Goal: Task Accomplishment & Management: Manage account settings

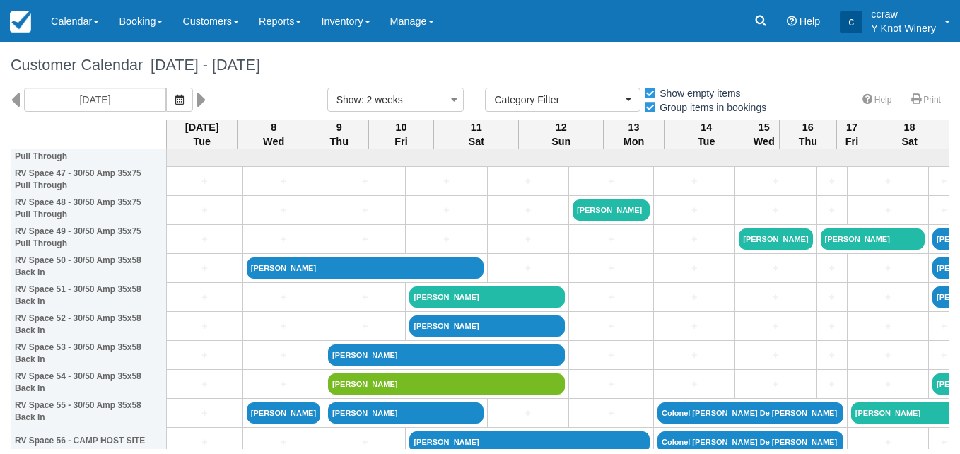
select select
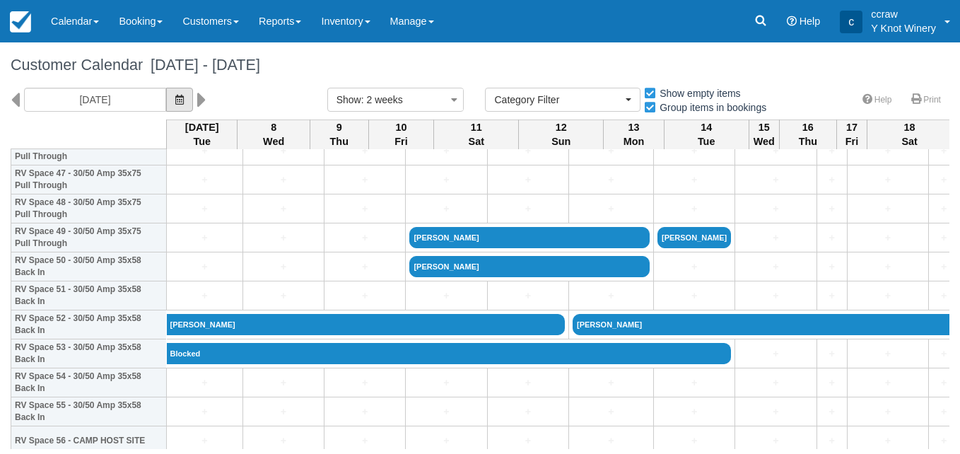
click at [175, 102] on icon "button" at bounding box center [179, 100] width 8 height 10
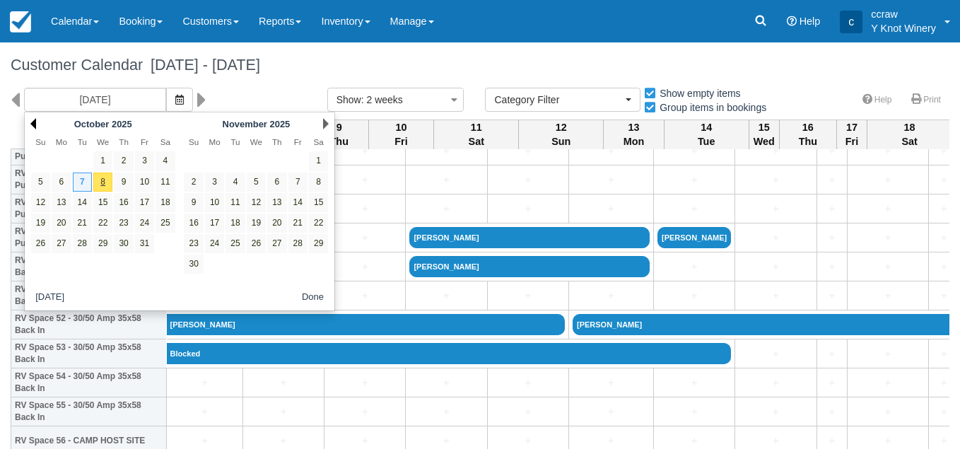
click at [36, 124] on link "Prev" at bounding box center [33, 123] width 6 height 11
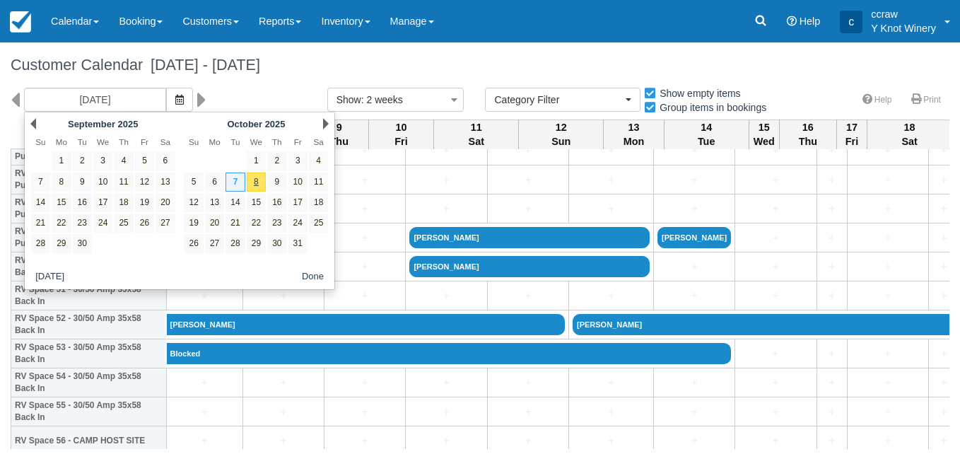
click at [36, 124] on link "Prev" at bounding box center [33, 123] width 6 height 11
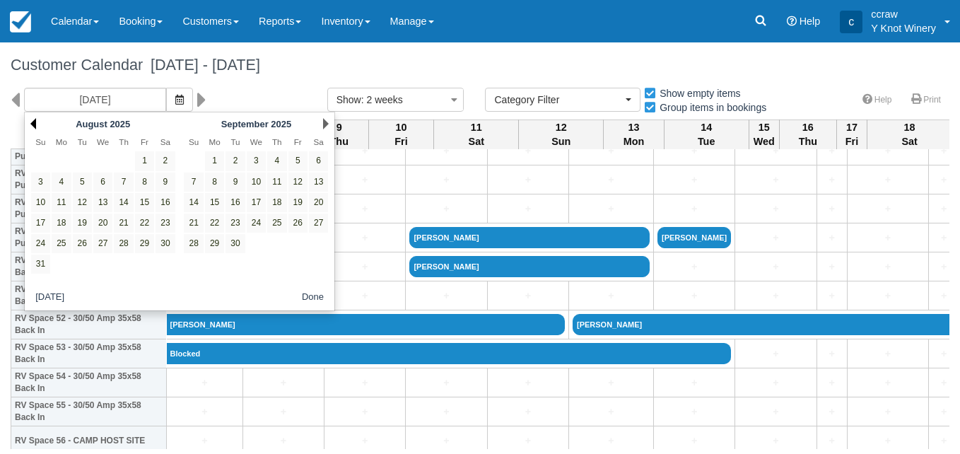
click at [35, 129] on link "Prev" at bounding box center [33, 123] width 6 height 11
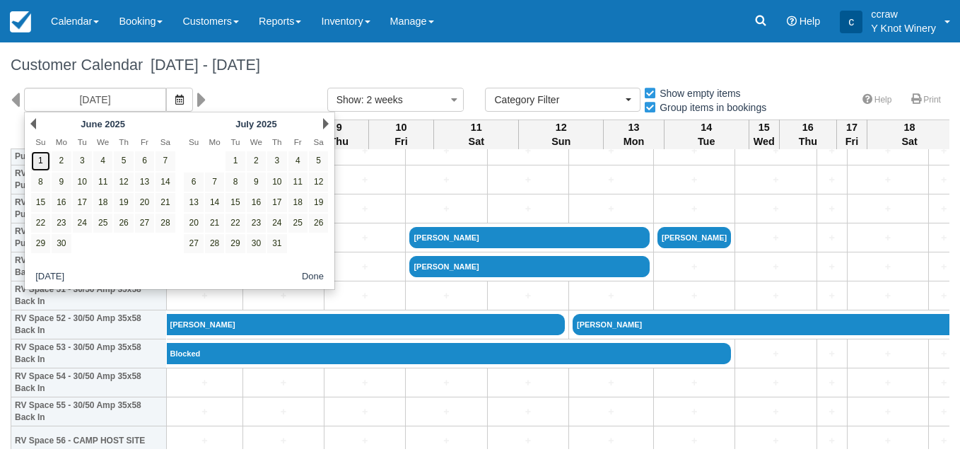
click at [42, 159] on link "1" at bounding box center [40, 160] width 19 height 19
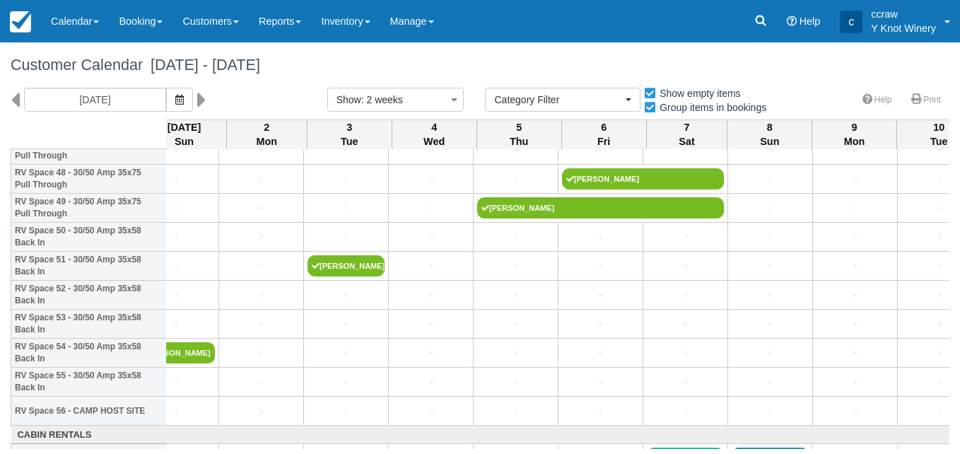
scroll to position [1422, 0]
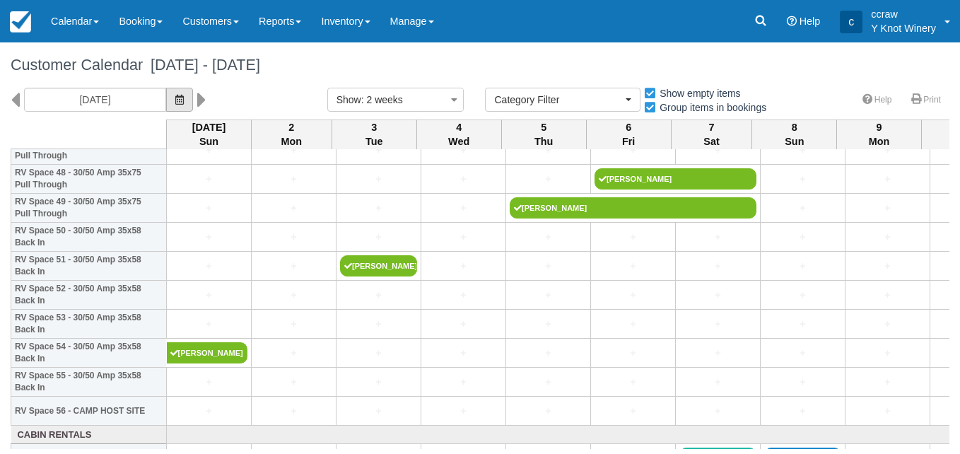
click at [177, 96] on icon "button" at bounding box center [179, 100] width 8 height 10
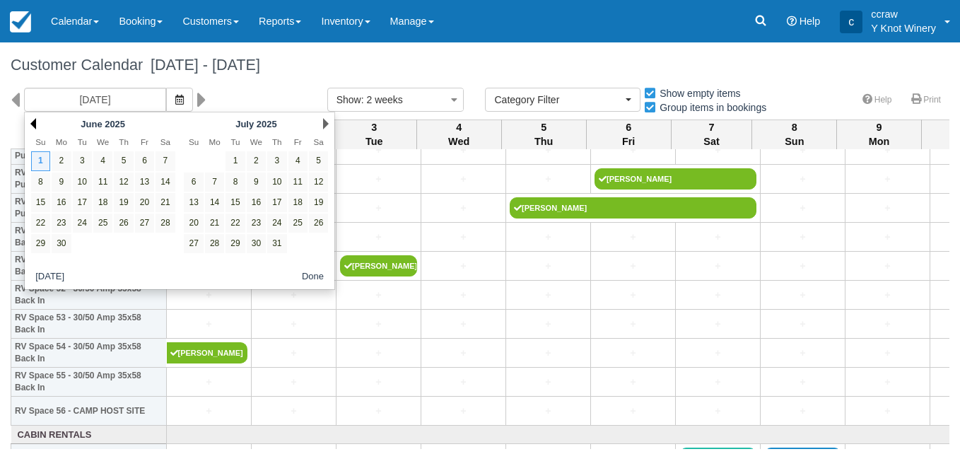
click at [32, 123] on link "Prev" at bounding box center [33, 123] width 6 height 11
click at [122, 162] on link "1" at bounding box center [123, 160] width 19 height 19
type input "05/01/25"
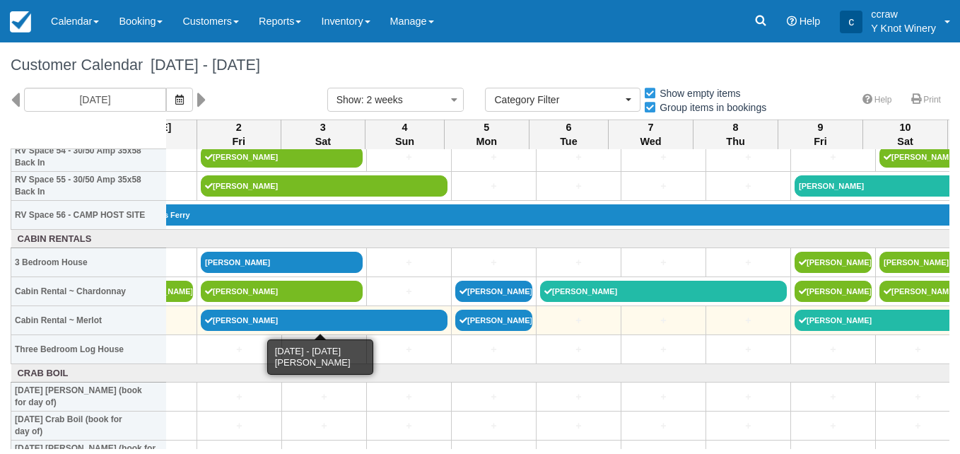
scroll to position [1618, 0]
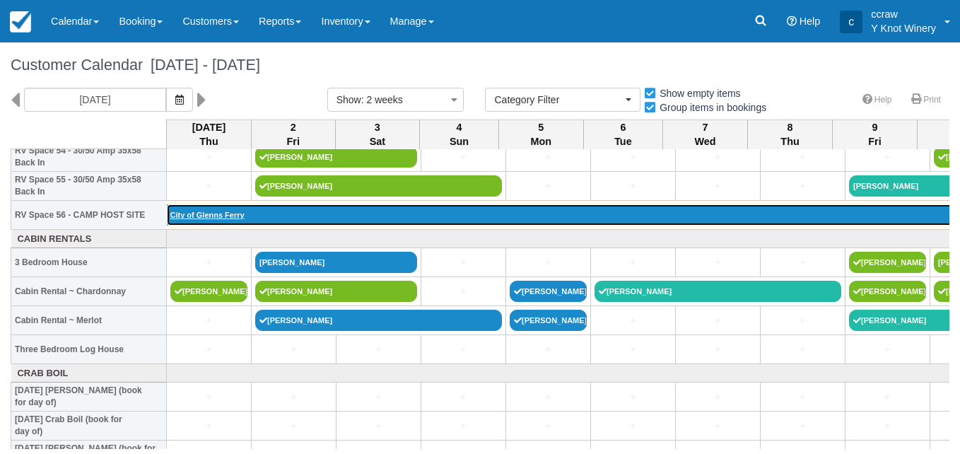
click at [193, 213] on link "City of Glenns Ferry" at bounding box center [674, 214] width 1014 height 21
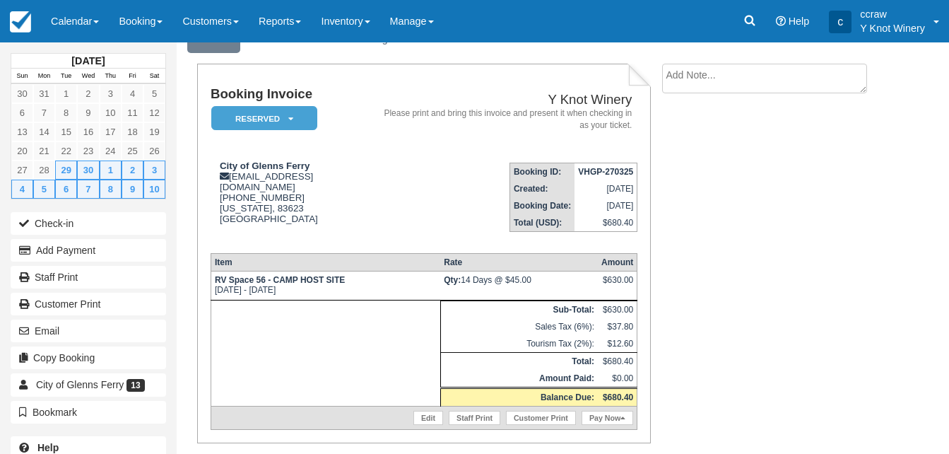
scroll to position [64, 0]
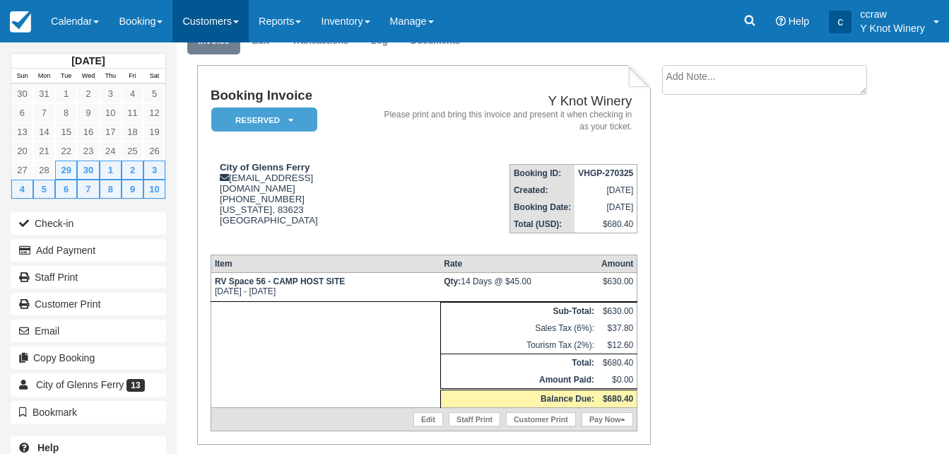
click at [248, 26] on link "Customers" at bounding box center [210, 21] width 76 height 42
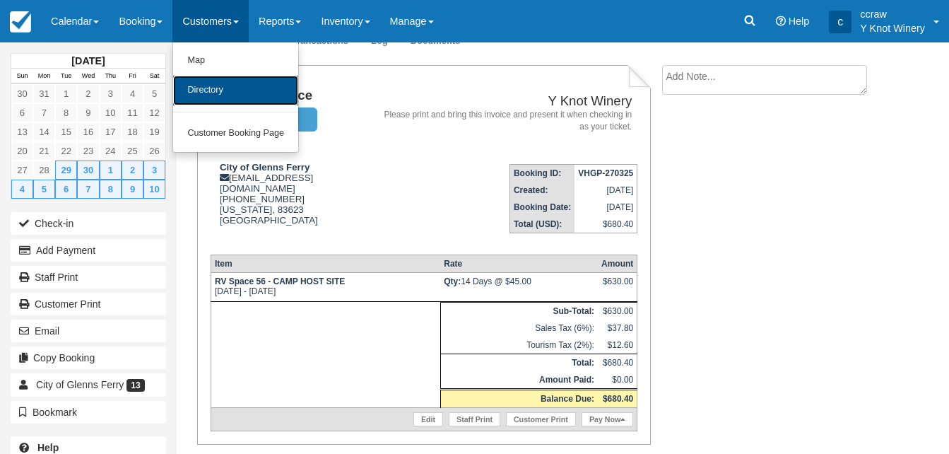
click at [223, 98] on link "Directory" at bounding box center [235, 91] width 125 height 30
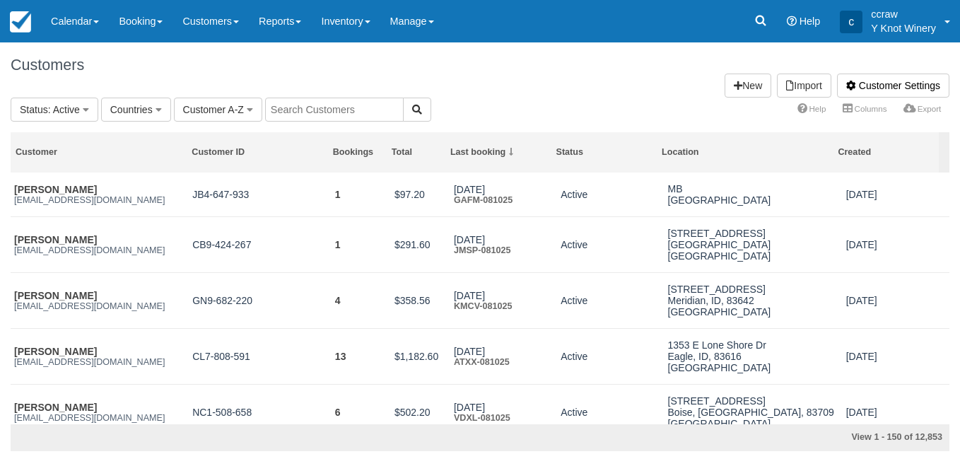
click at [296, 103] on input "text" at bounding box center [334, 110] width 139 height 24
type input "City of Glenns Ferry"
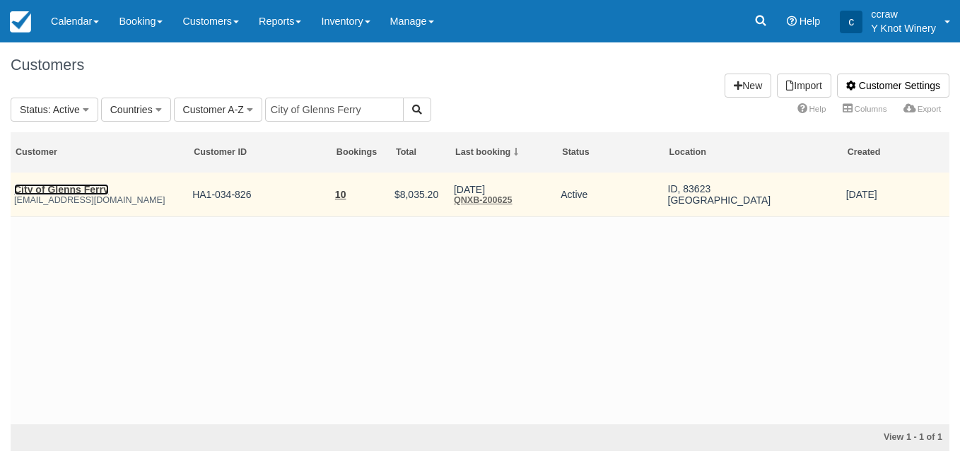
click at [62, 192] on link "City of Glenns Ferry" at bounding box center [61, 189] width 95 height 11
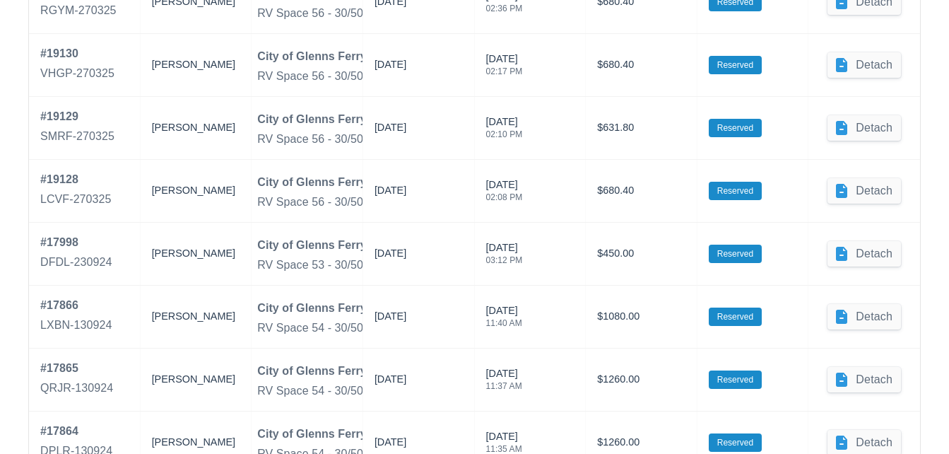
scroll to position [1039, 0]
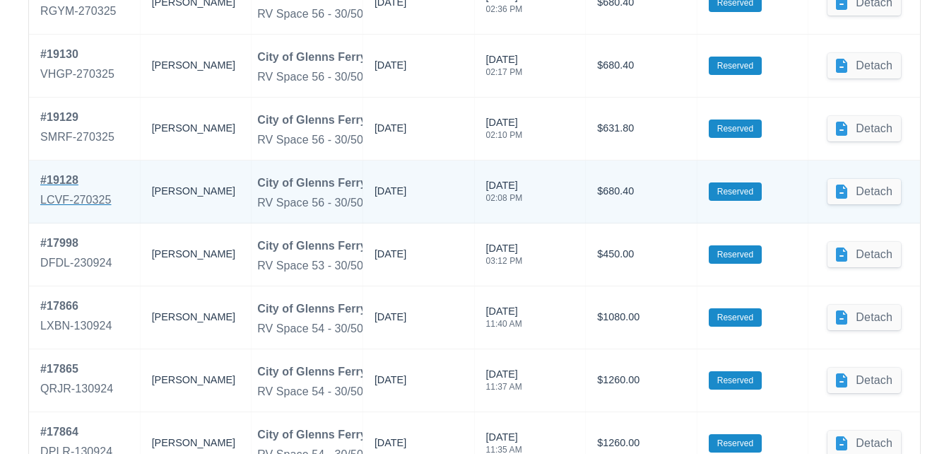
click at [57, 182] on div "# 19128" at bounding box center [75, 180] width 71 height 17
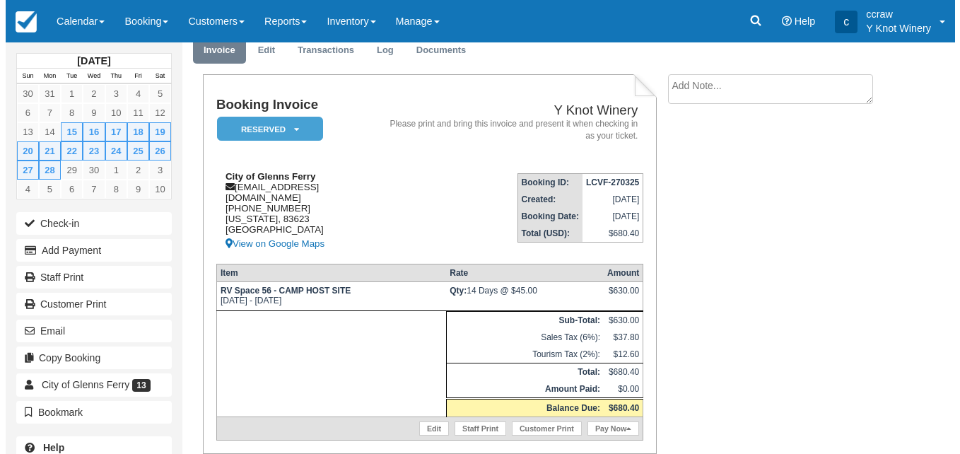
scroll to position [57, 0]
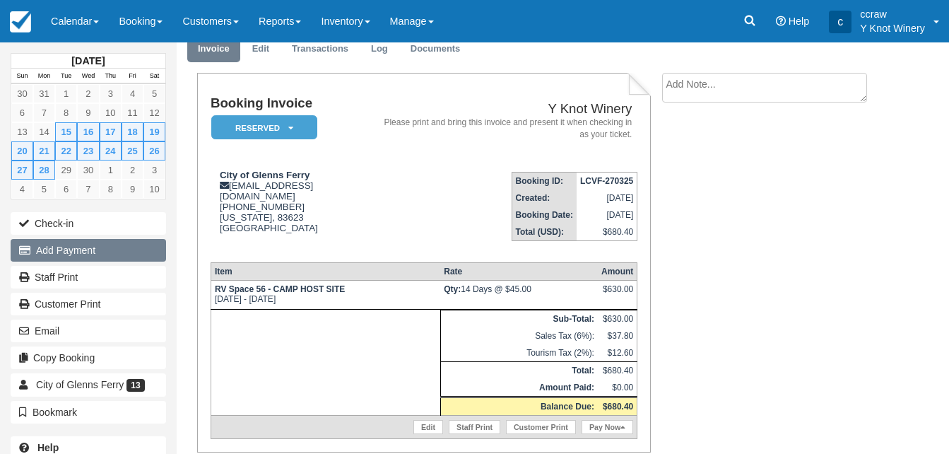
click at [83, 256] on button "Add Payment" at bounding box center [89, 250] width 156 height 23
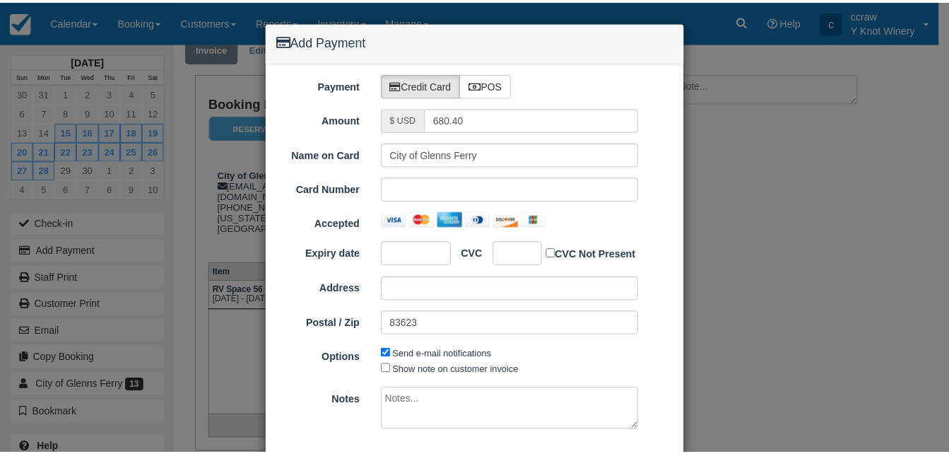
scroll to position [83, 0]
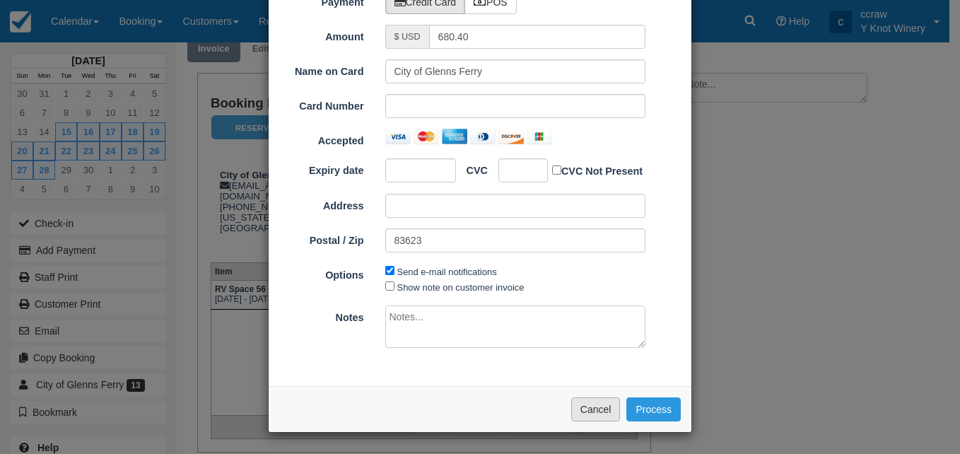
click at [605, 412] on button "Cancel" at bounding box center [595, 409] width 49 height 24
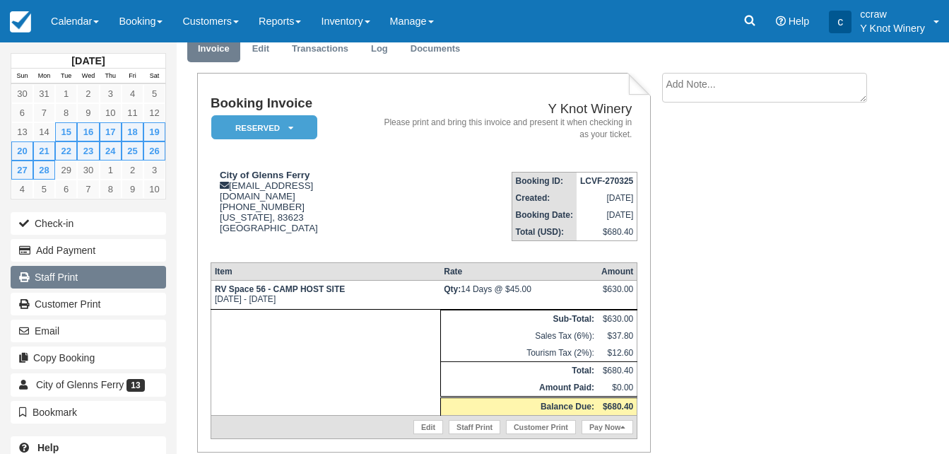
click at [73, 280] on link "Staff Print" at bounding box center [89, 277] width 156 height 23
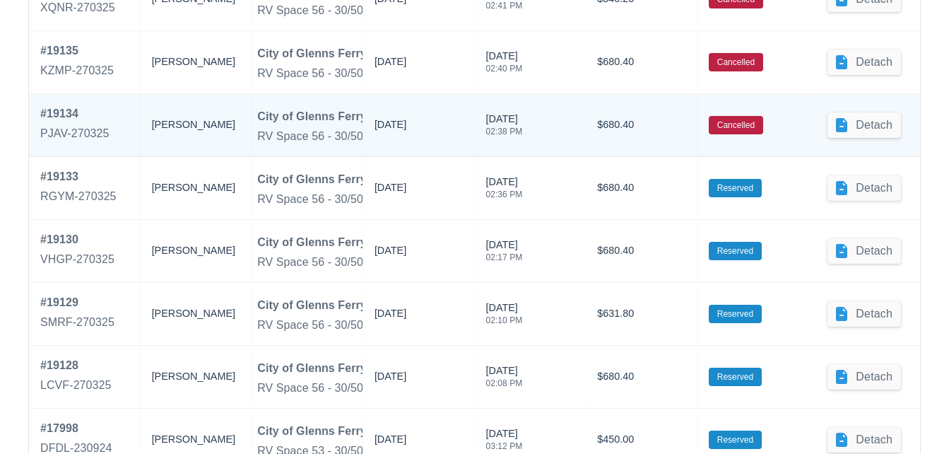
scroll to position [855, 0]
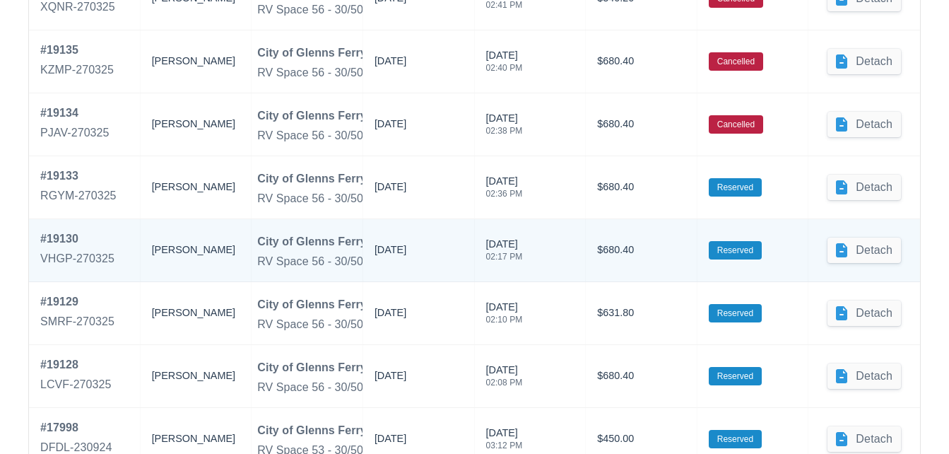
click at [203, 254] on div "[PERSON_NAME]" at bounding box center [196, 250] width 88 height 40
click at [78, 250] on link "# 19130 VHGP-270325" at bounding box center [77, 250] width 74 height 40
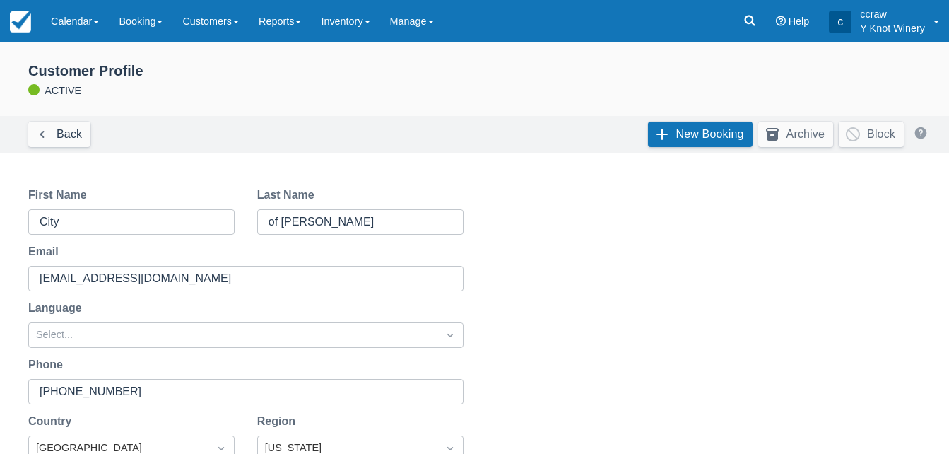
scroll to position [853, 0]
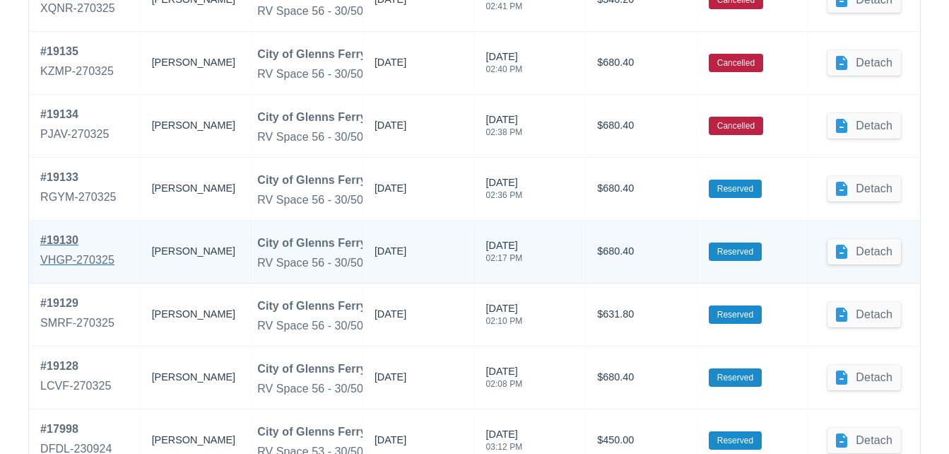
click at [68, 245] on div "# 19130" at bounding box center [77, 240] width 74 height 17
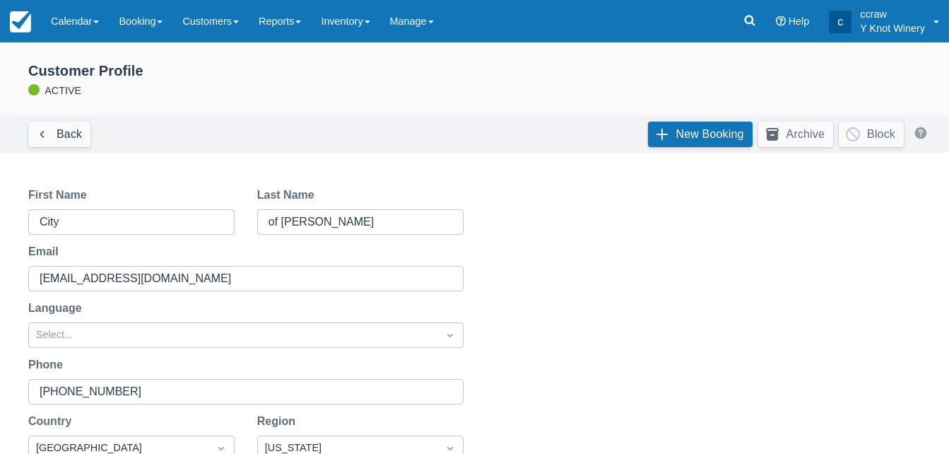
scroll to position [853, 0]
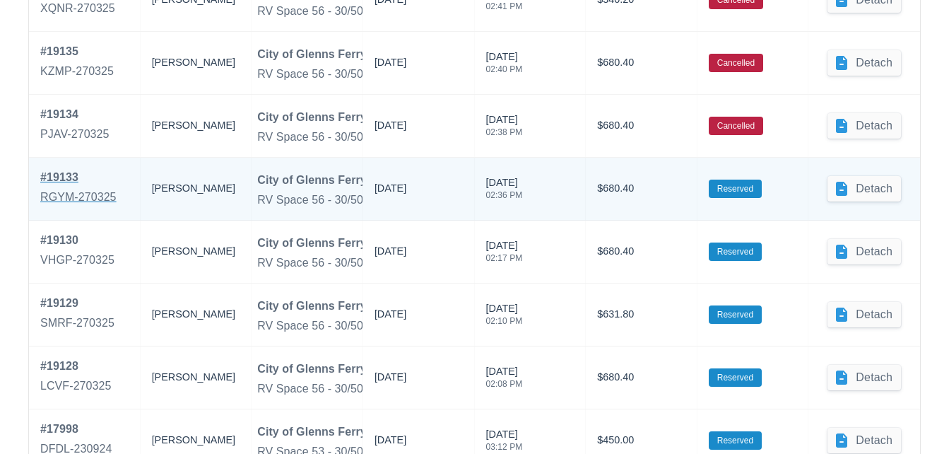
click at [60, 177] on div "# 19133" at bounding box center [78, 177] width 76 height 17
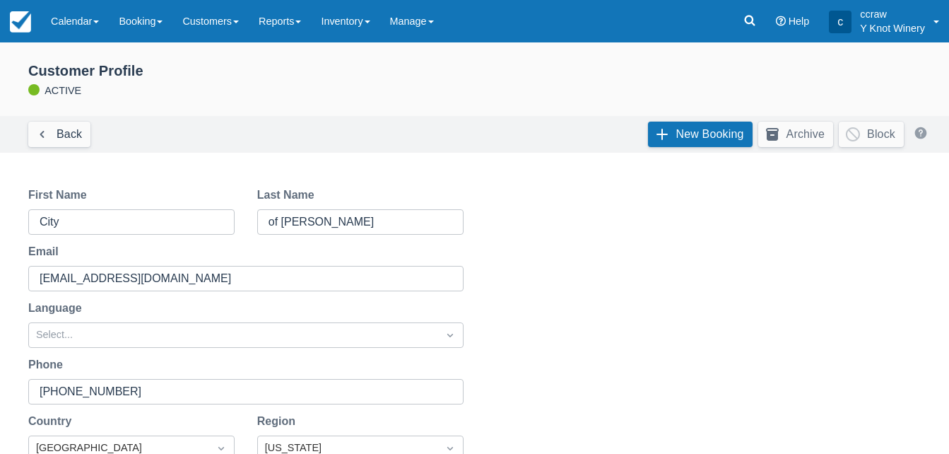
scroll to position [853, 0]
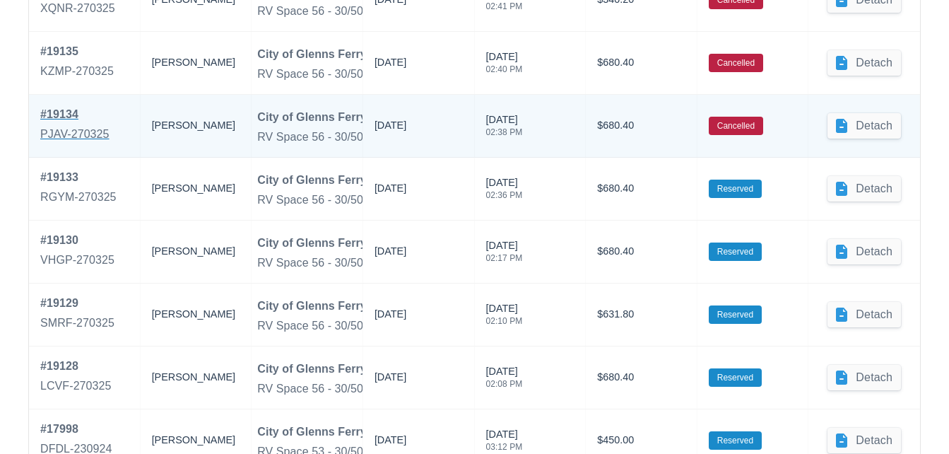
click at [59, 115] on div "# 19134" at bounding box center [74, 114] width 69 height 17
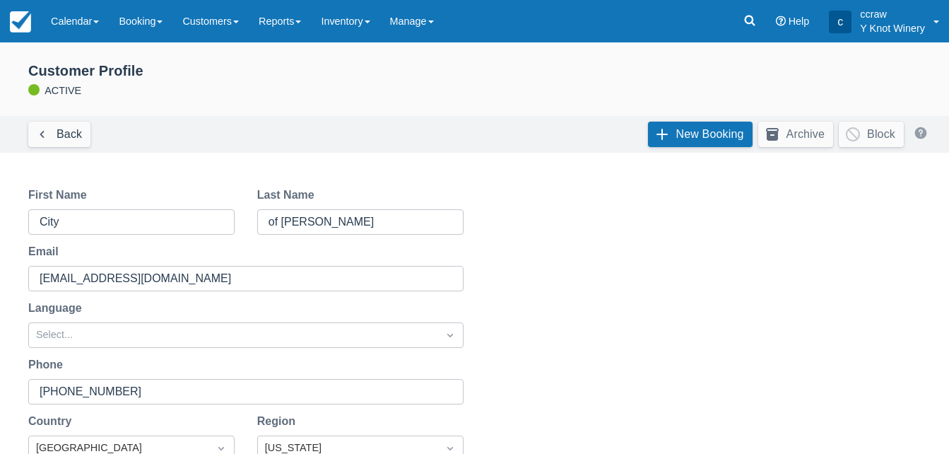
scroll to position [853, 0]
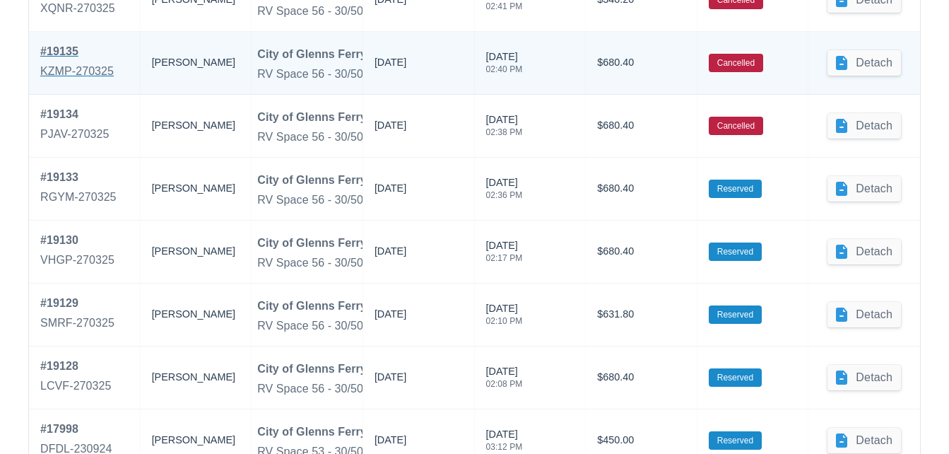
click at [60, 54] on div "# 19135" at bounding box center [77, 51] width 74 height 17
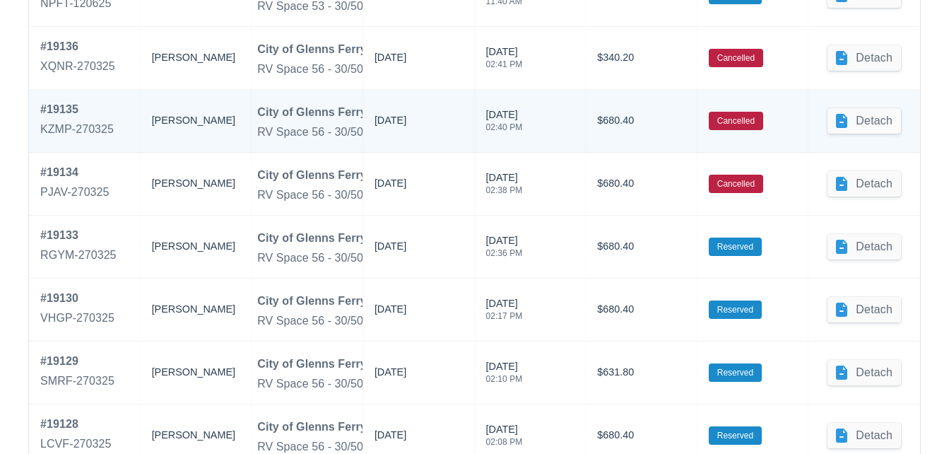
scroll to position [789, 0]
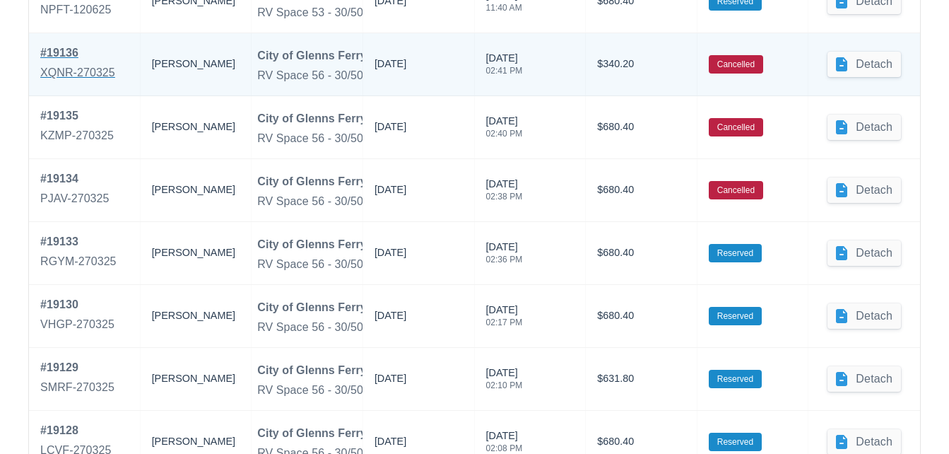
click at [60, 54] on div "# 19136" at bounding box center [77, 53] width 75 height 17
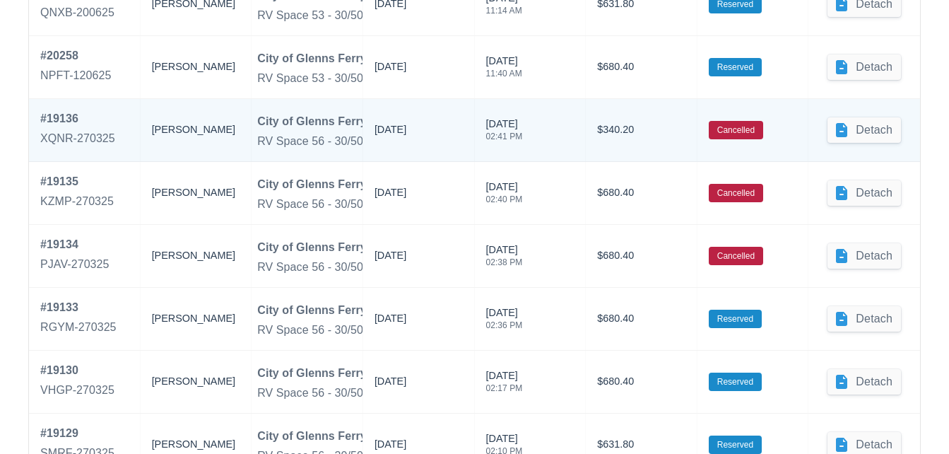
scroll to position [721, 0]
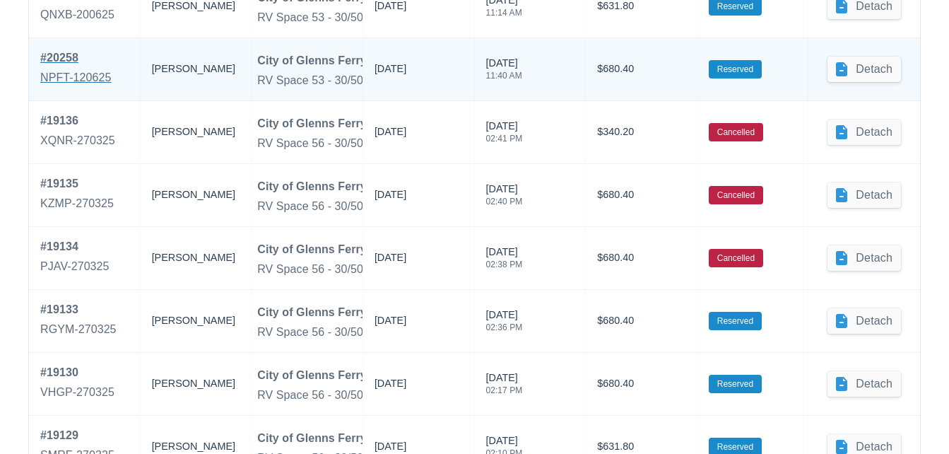
click at [62, 81] on div "NPFT-120625" at bounding box center [75, 77] width 71 height 17
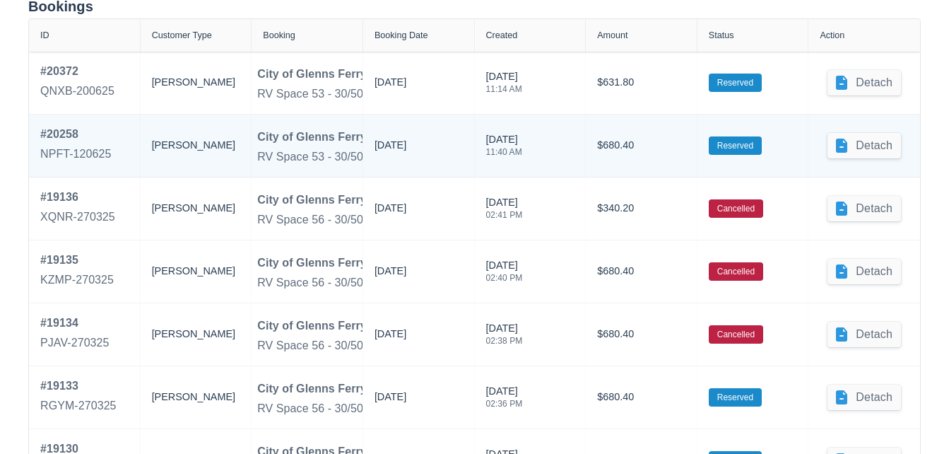
scroll to position [652, 0]
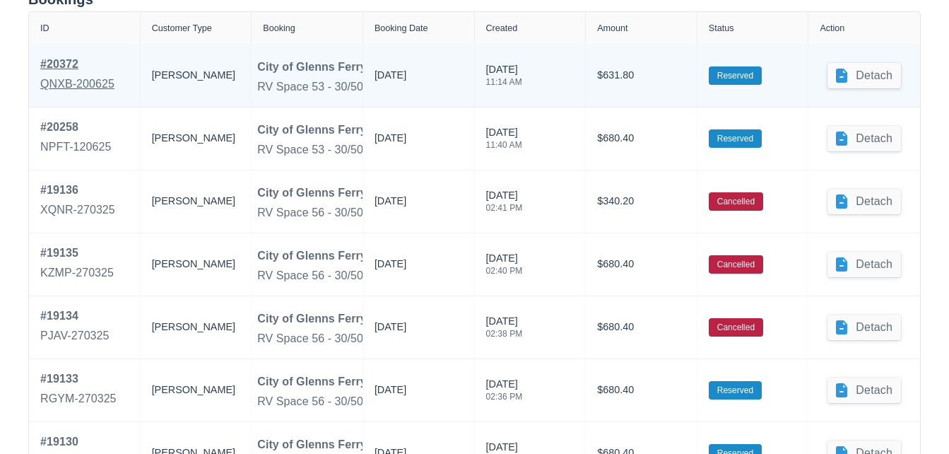
click at [72, 80] on div "QNXB-200625" at bounding box center [77, 84] width 74 height 17
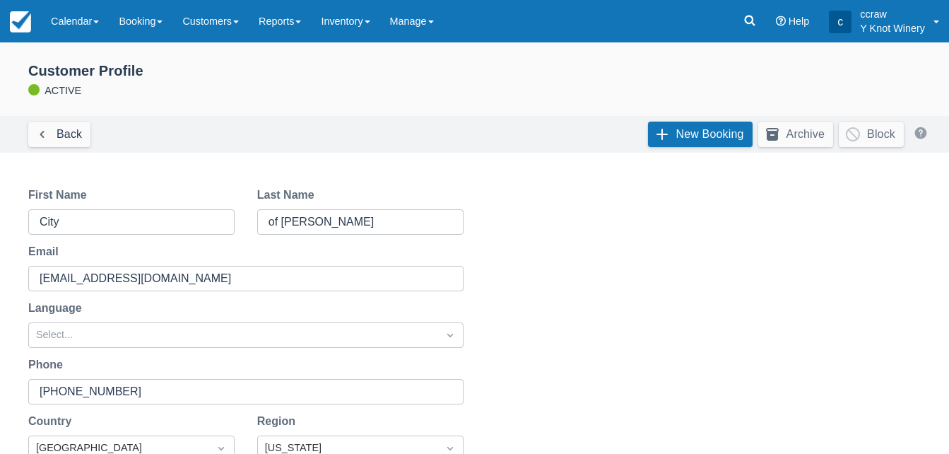
scroll to position [652, 0]
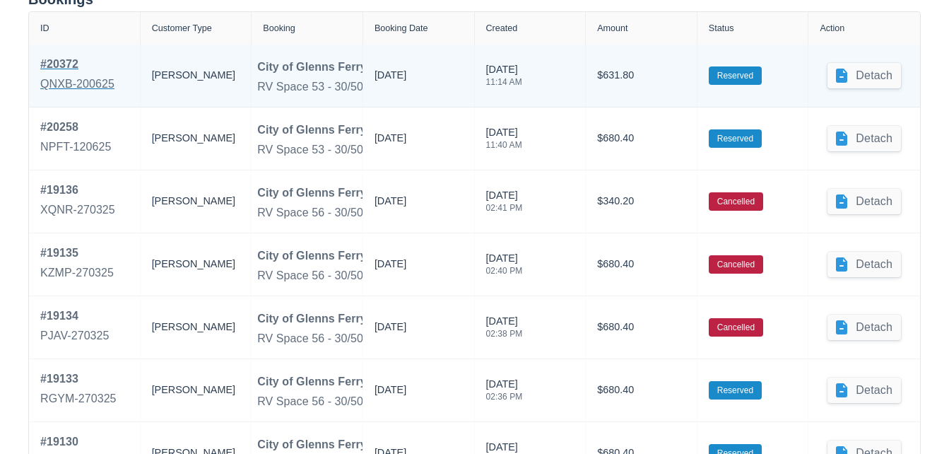
click at [62, 66] on div "# 20372" at bounding box center [77, 64] width 74 height 17
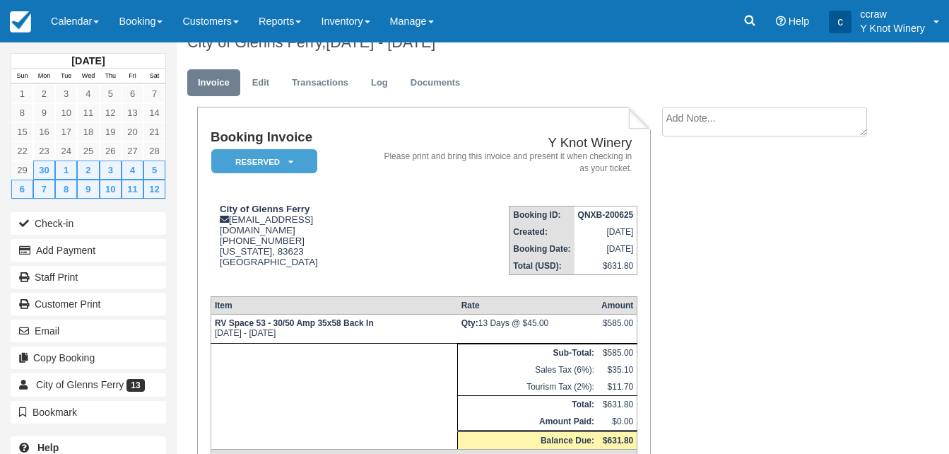
scroll to position [24, 0]
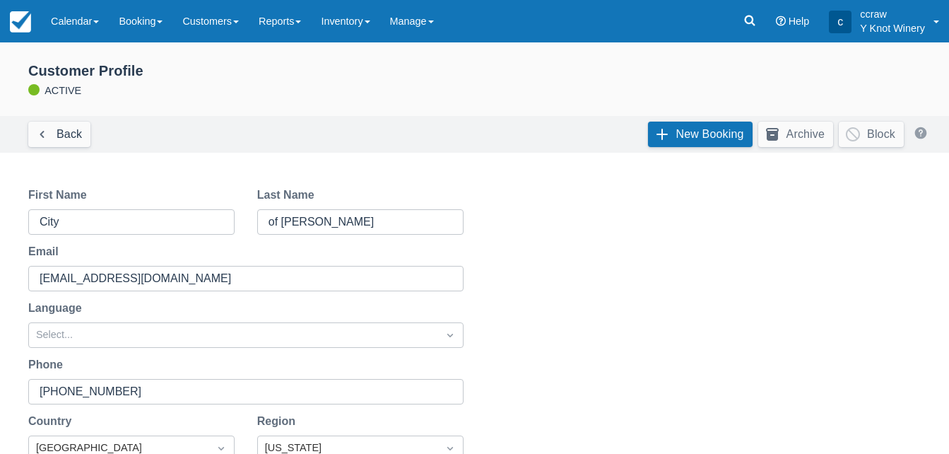
scroll to position [652, 0]
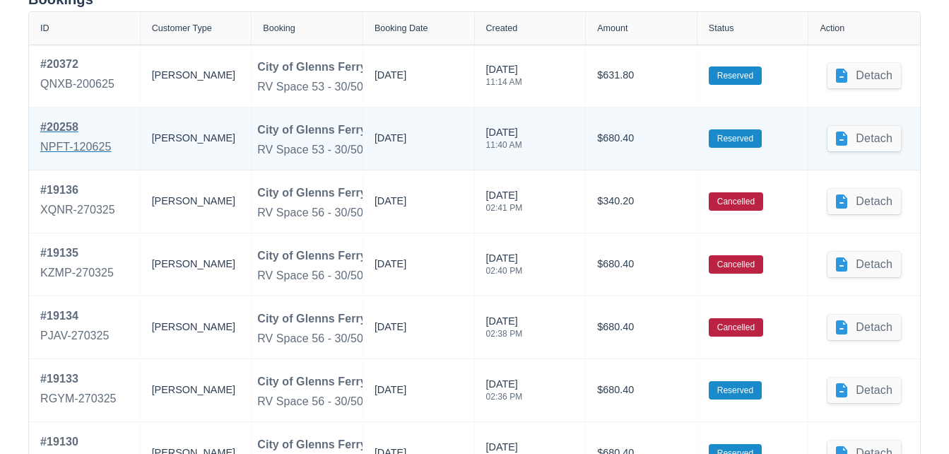
click at [62, 124] on div "# 20258" at bounding box center [75, 127] width 71 height 17
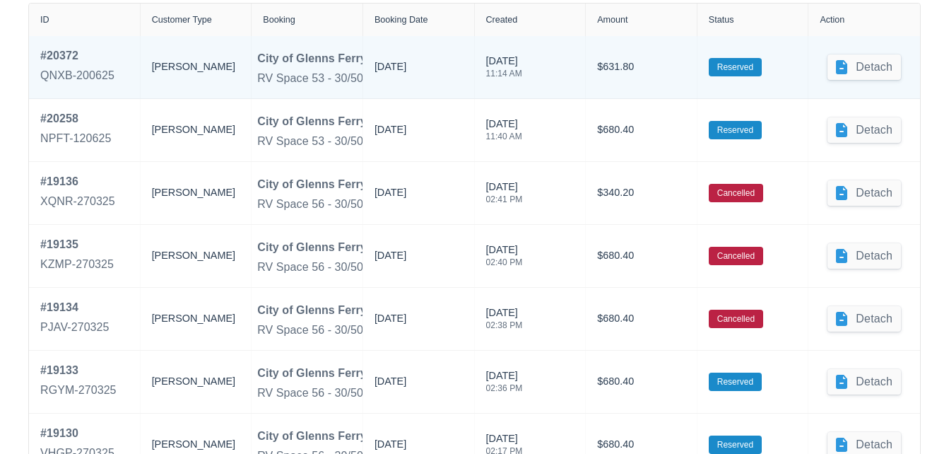
scroll to position [662, 0]
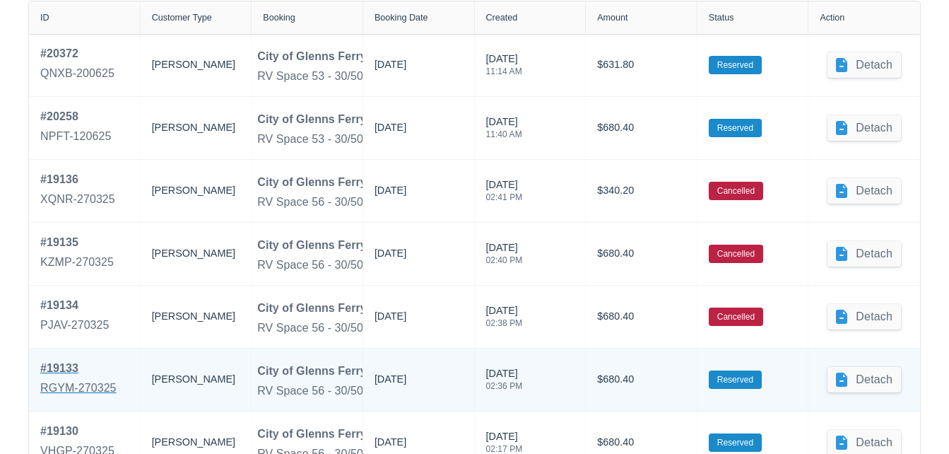
click at [63, 368] on div "# 19133" at bounding box center [78, 368] width 76 height 17
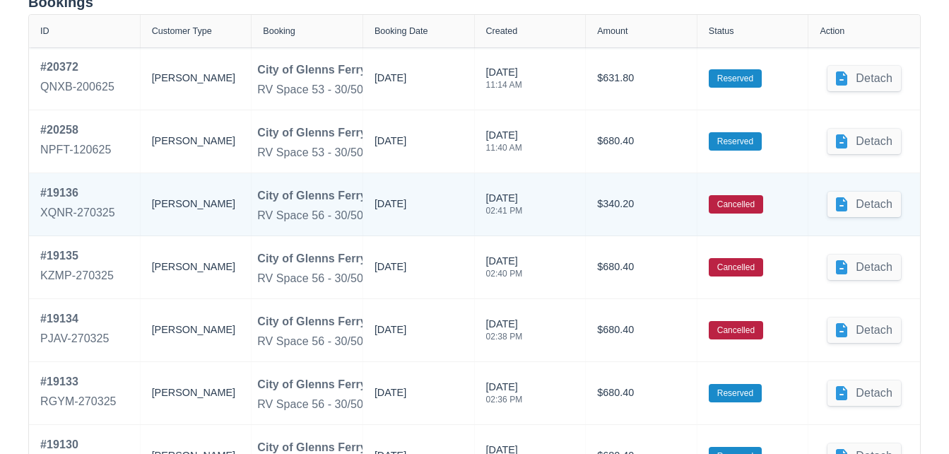
scroll to position [647, 0]
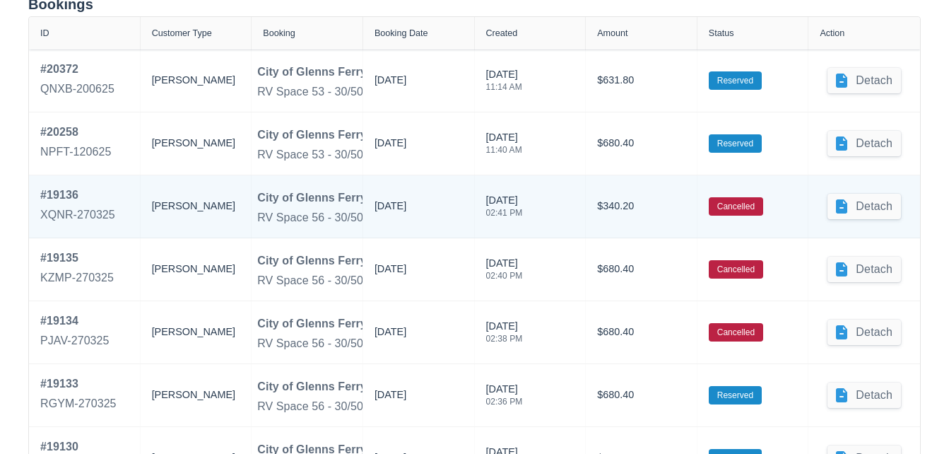
click at [162, 222] on div "[PERSON_NAME]" at bounding box center [196, 207] width 88 height 40
click at [56, 197] on div "# 19136" at bounding box center [77, 195] width 75 height 17
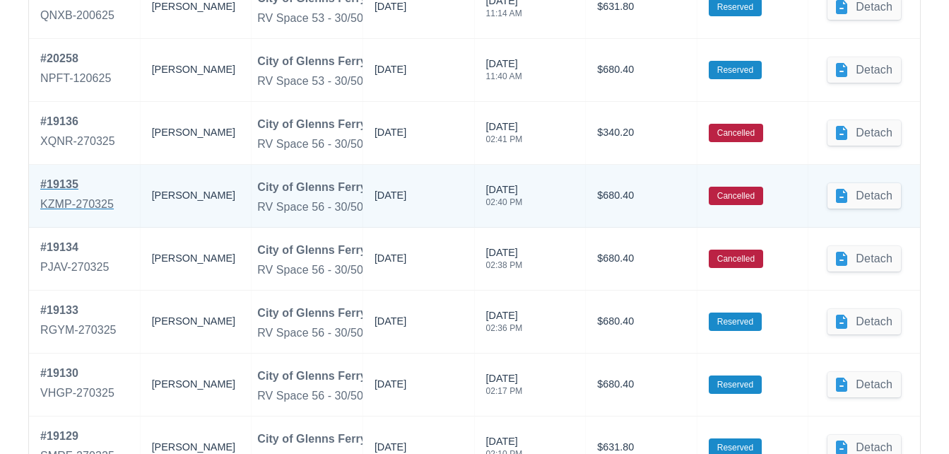
scroll to position [727, 0]
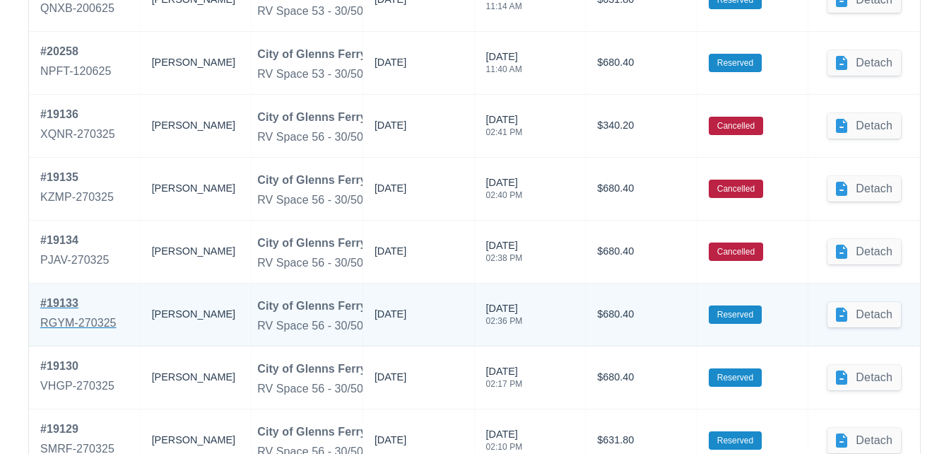
click at [62, 301] on div "# 19133" at bounding box center [78, 303] width 76 height 17
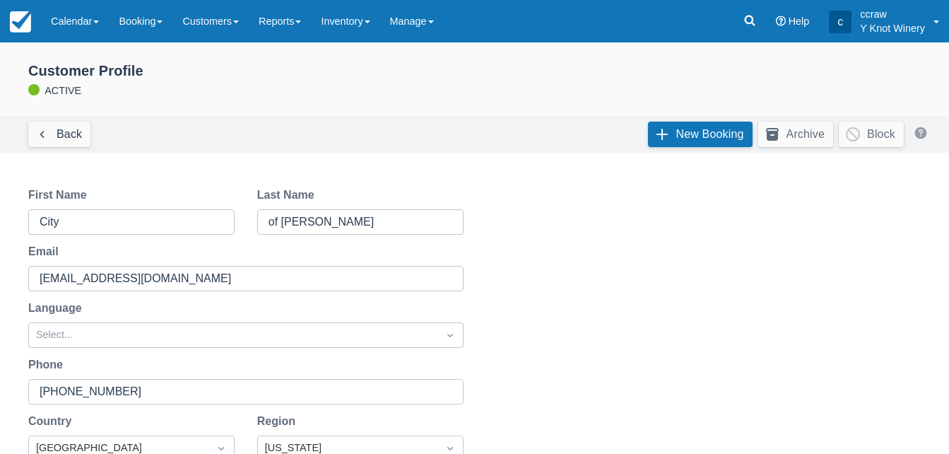
scroll to position [727, 0]
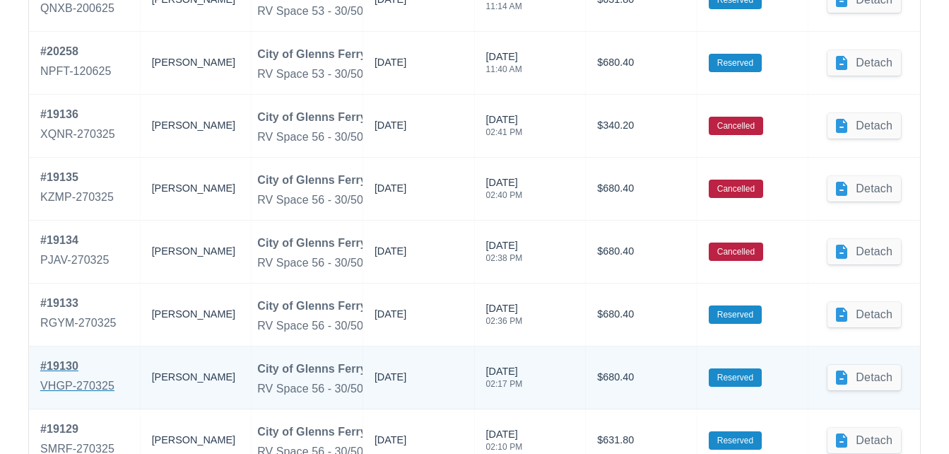
click at [61, 366] on div "# 19130" at bounding box center [77, 366] width 74 height 17
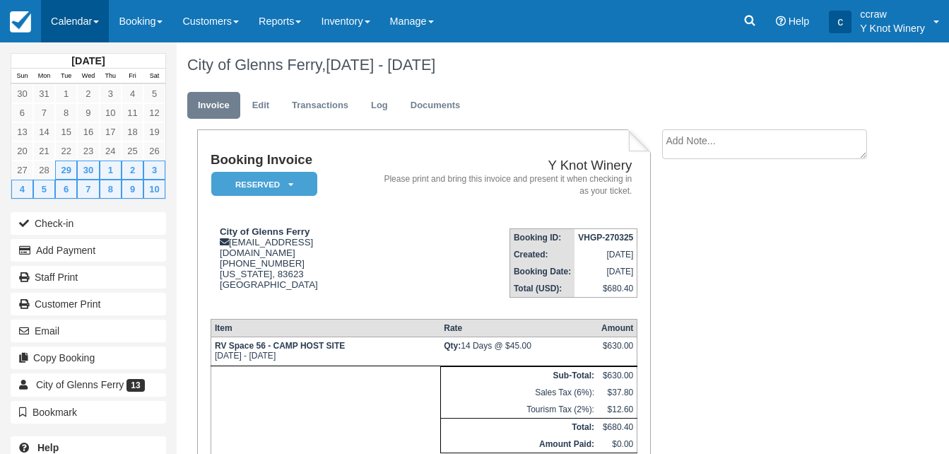
click at [76, 24] on link "Calendar" at bounding box center [75, 21] width 68 height 42
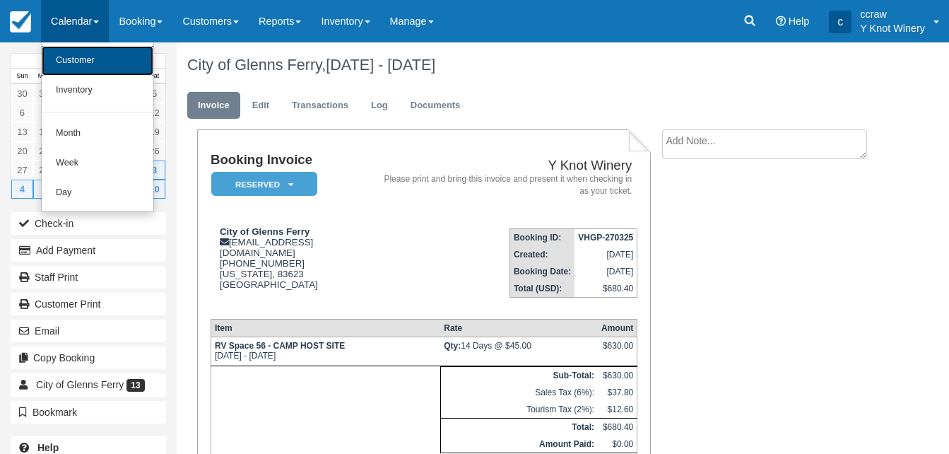
click at [69, 55] on link "Customer" at bounding box center [98, 61] width 112 height 30
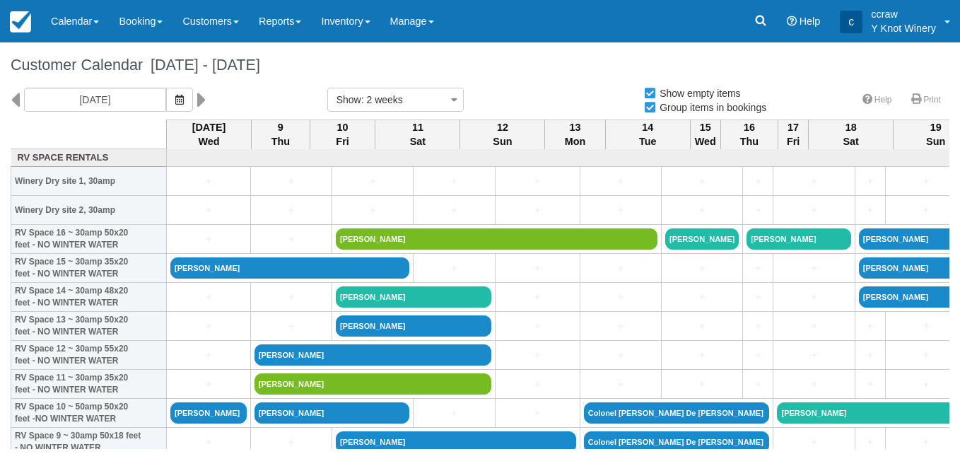
select select
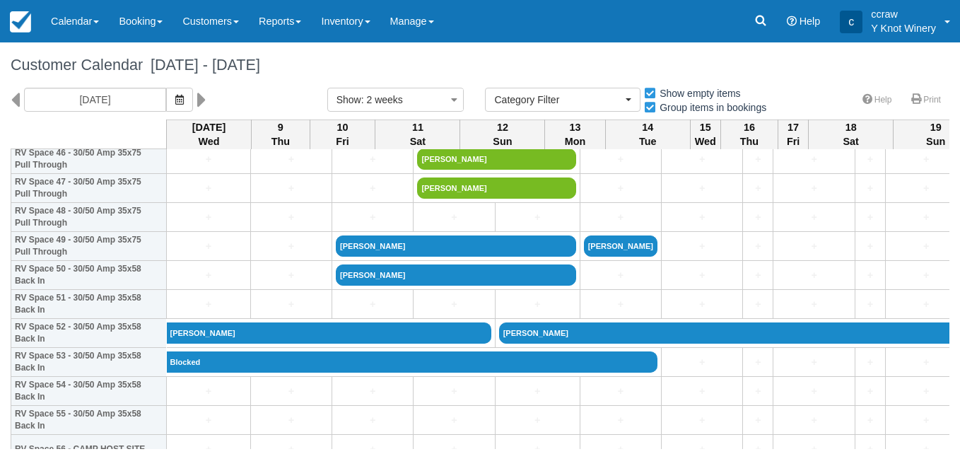
scroll to position [1385, 0]
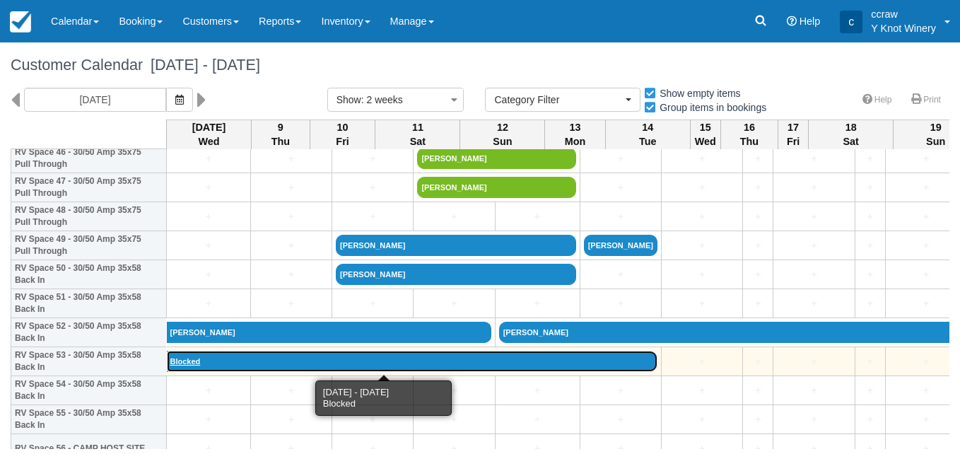
click at [182, 362] on link "Blocked" at bounding box center [412, 361] width 491 height 21
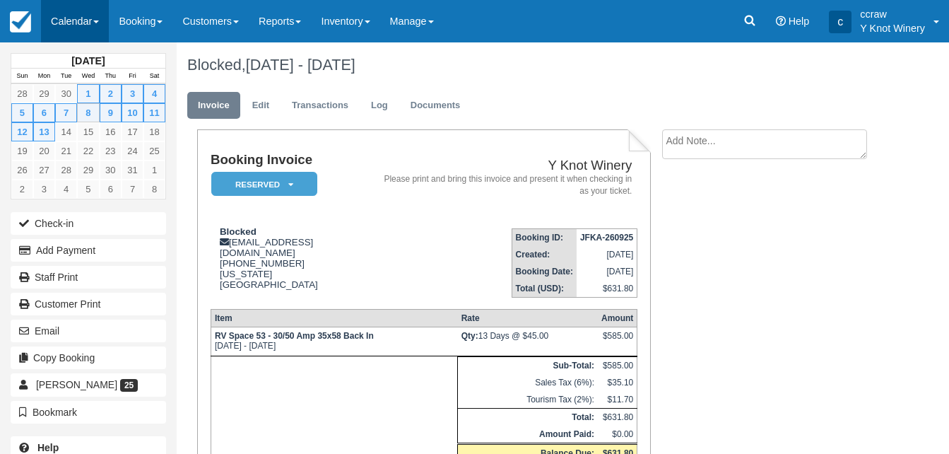
click at [66, 33] on link "Calendar" at bounding box center [75, 21] width 68 height 42
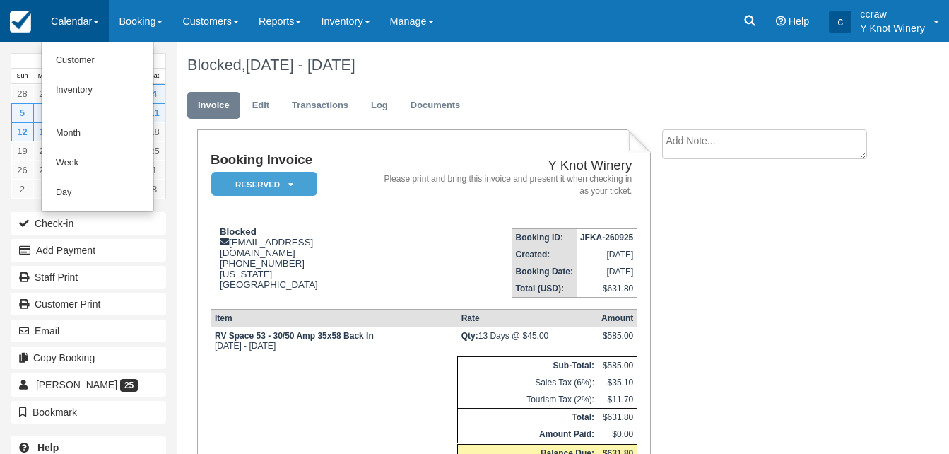
click at [15, 4] on link at bounding box center [20, 21] width 41 height 42
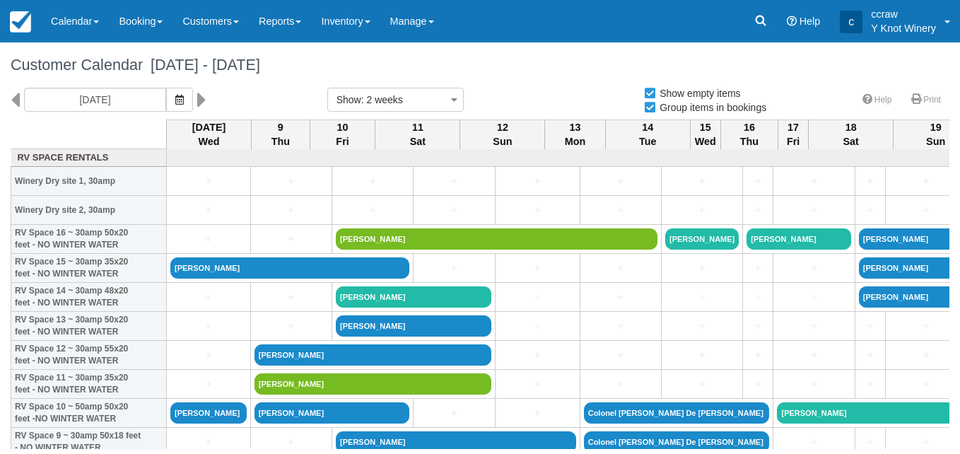
select select
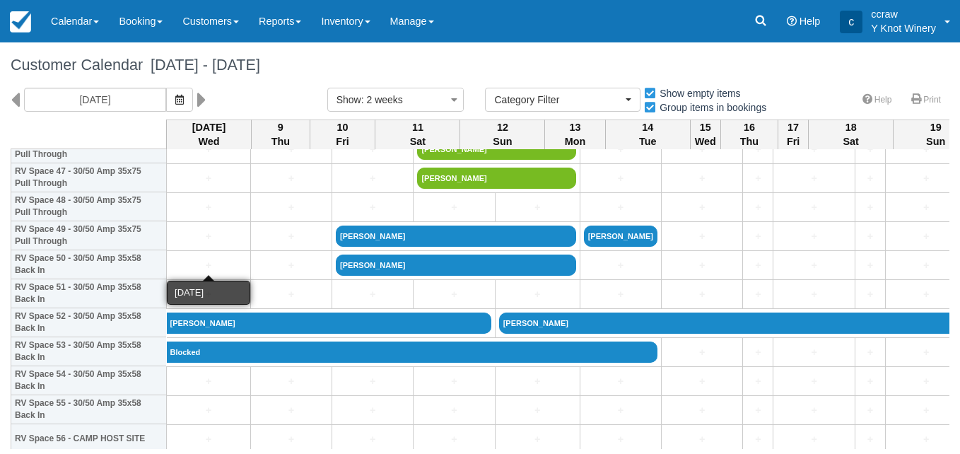
scroll to position [1395, 0]
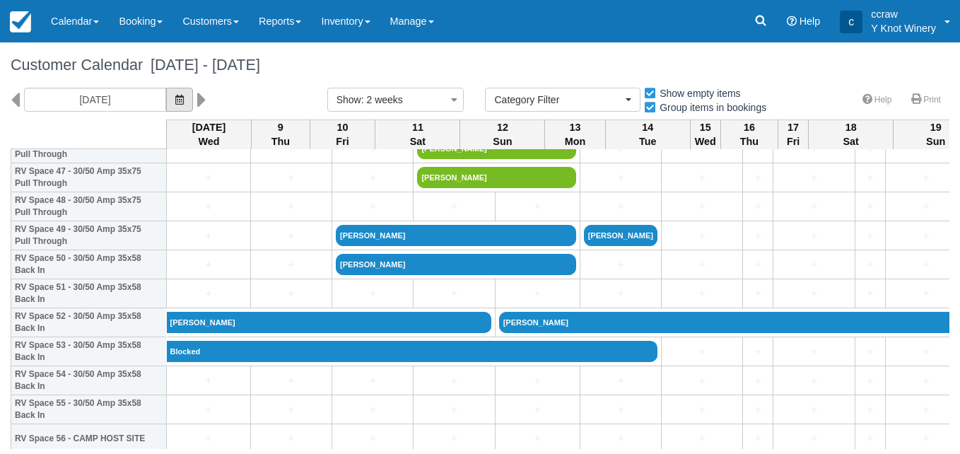
click at [166, 103] on button "button" at bounding box center [179, 100] width 27 height 24
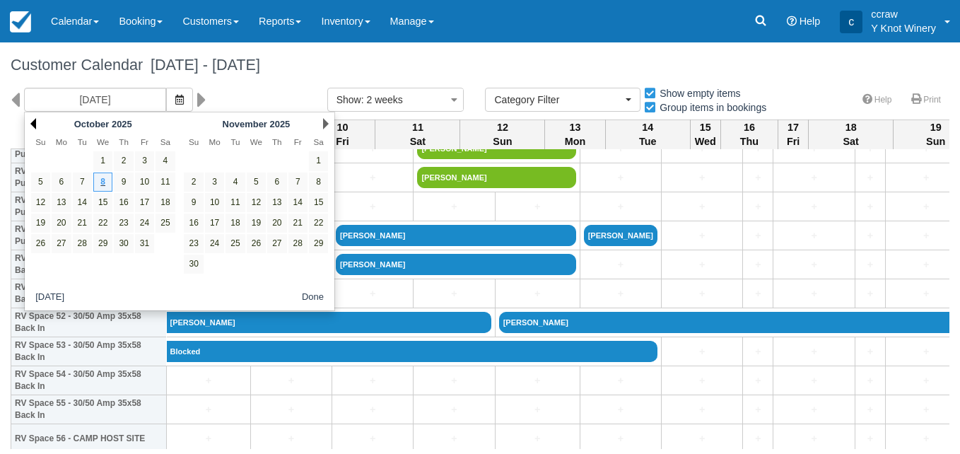
click at [33, 119] on link "Prev" at bounding box center [33, 123] width 6 height 11
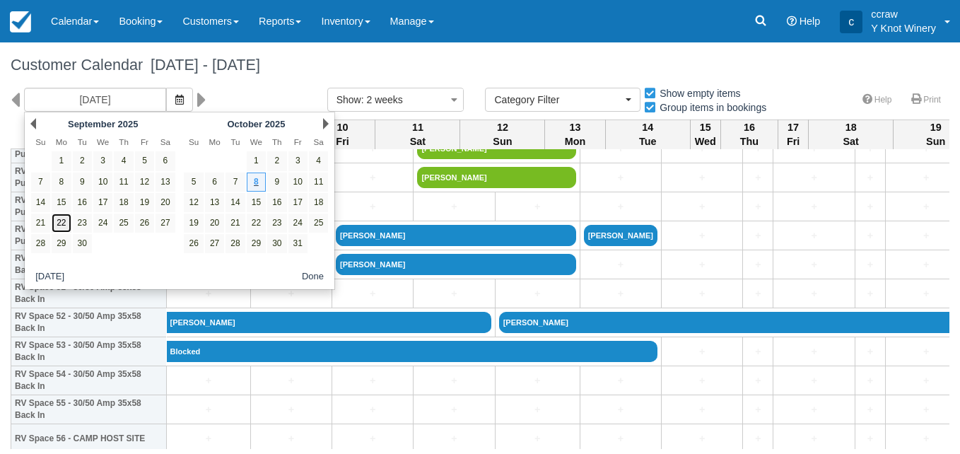
click at [66, 218] on link "22" at bounding box center [61, 222] width 19 height 19
type input "09/22/25"
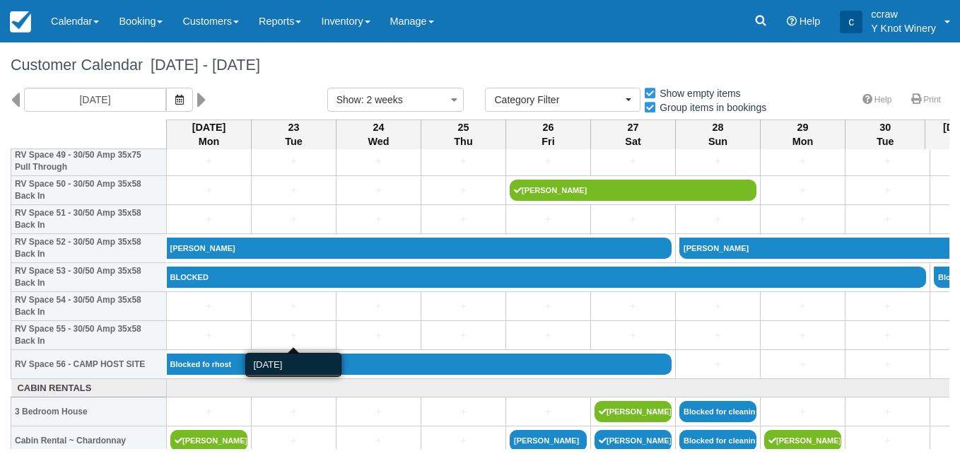
scroll to position [1470, 0]
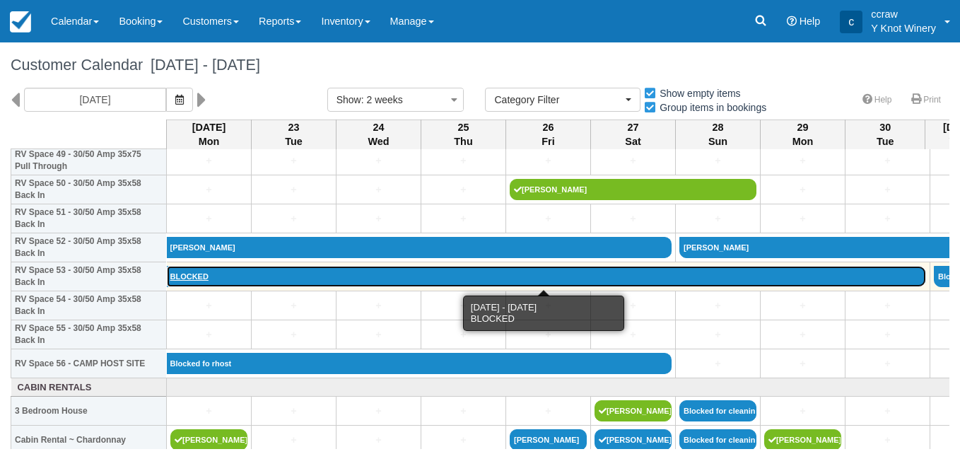
click at [205, 268] on link "BLOCKED" at bounding box center [547, 276] width 760 height 21
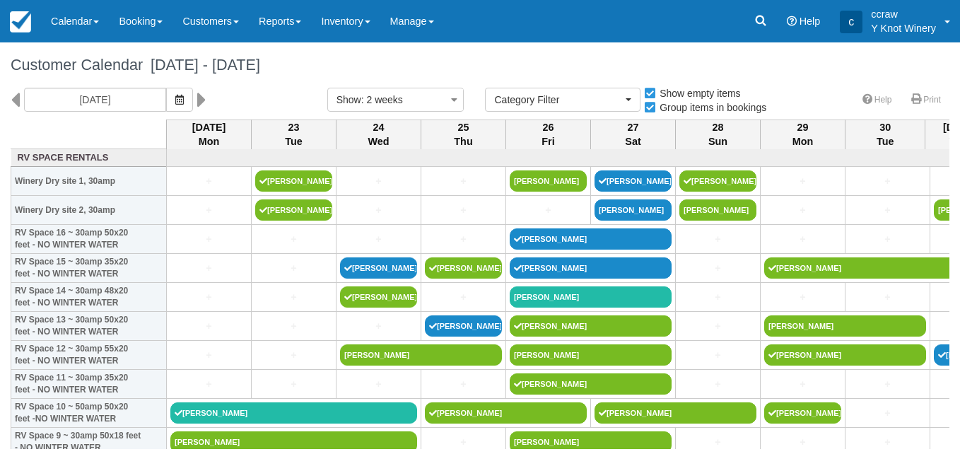
select select
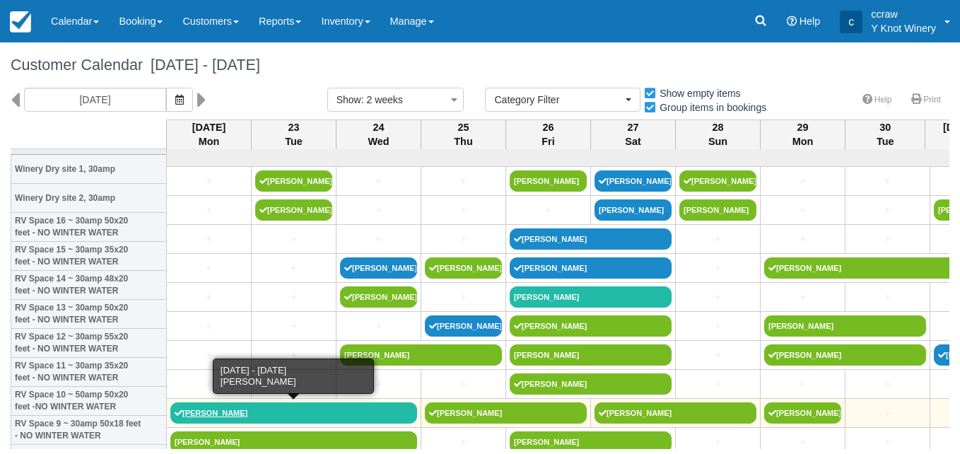
scroll to position [48, 0]
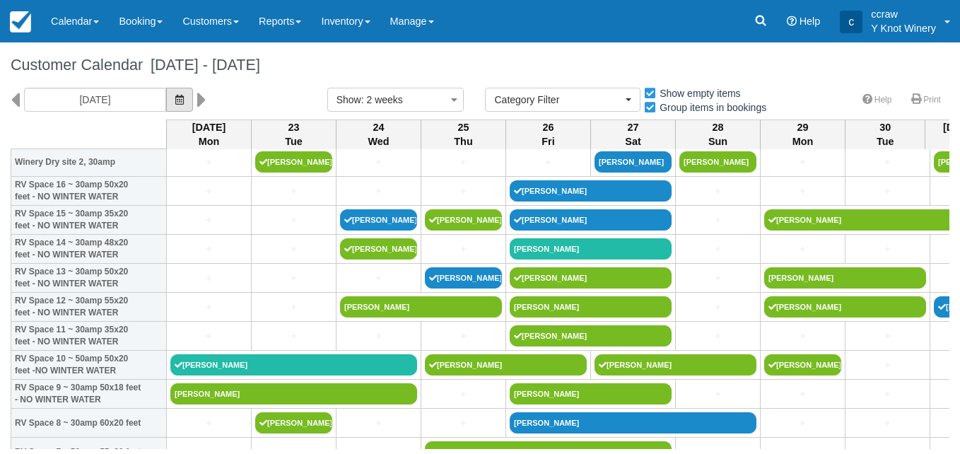
click at [168, 94] on button "button" at bounding box center [179, 100] width 27 height 24
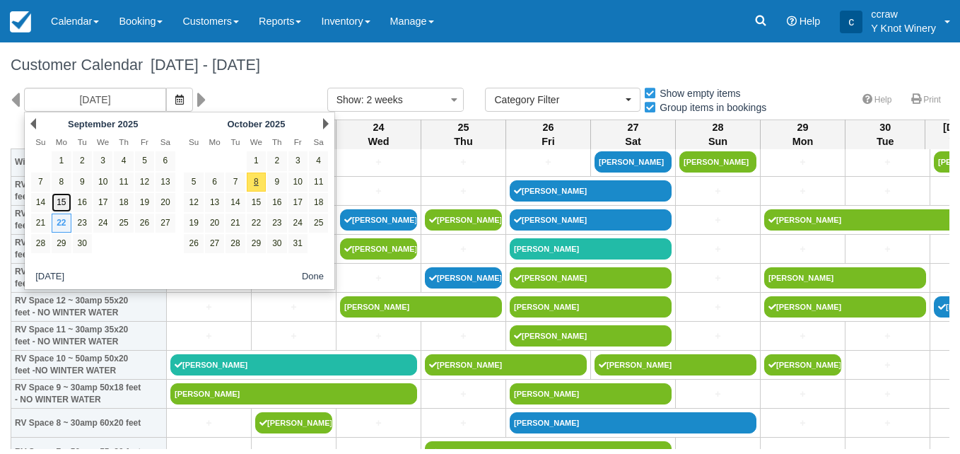
click at [64, 197] on link "15" at bounding box center [61, 202] width 19 height 19
type input "09/15/25"
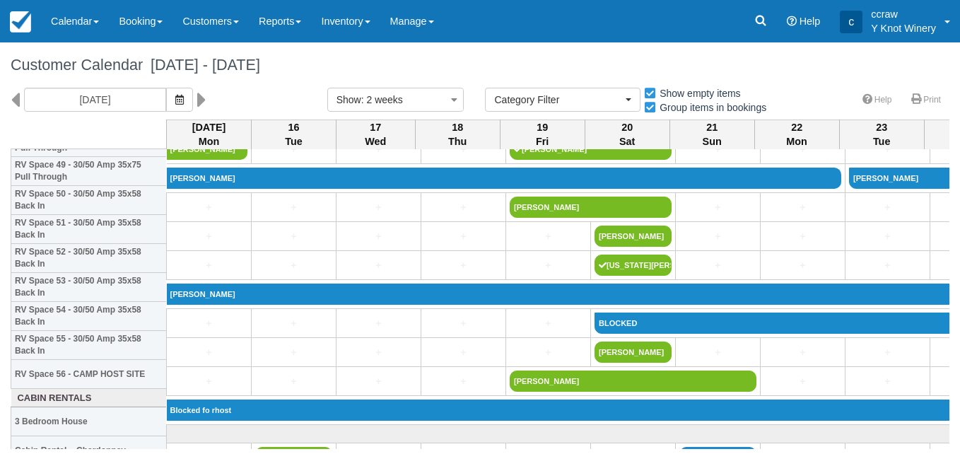
scroll to position [1470, 0]
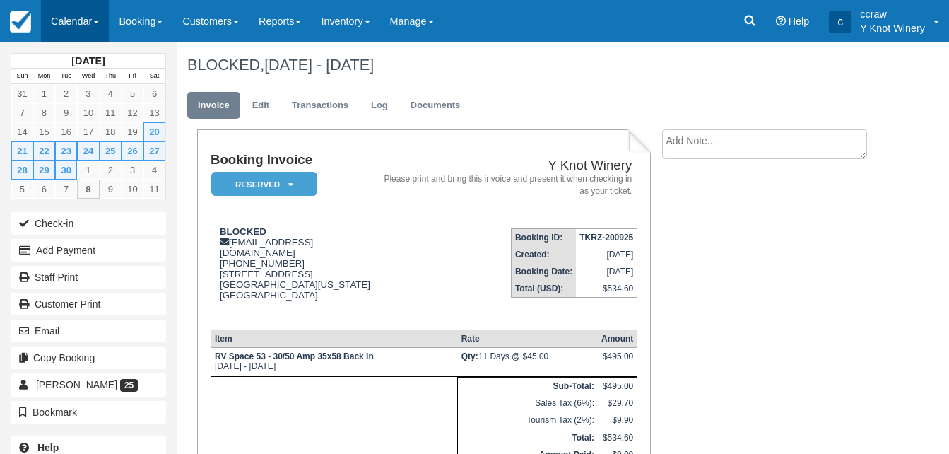
click at [66, 26] on link "Calendar" at bounding box center [75, 21] width 68 height 42
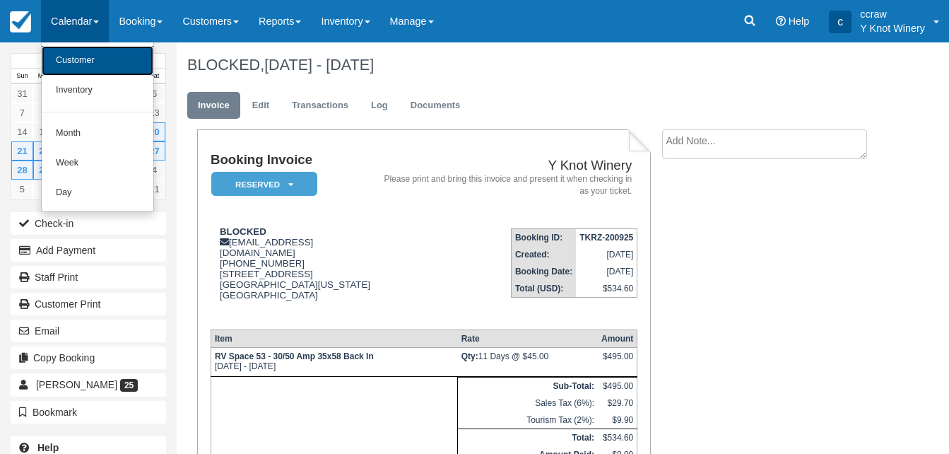
click at [70, 62] on link "Customer" at bounding box center [98, 61] width 112 height 30
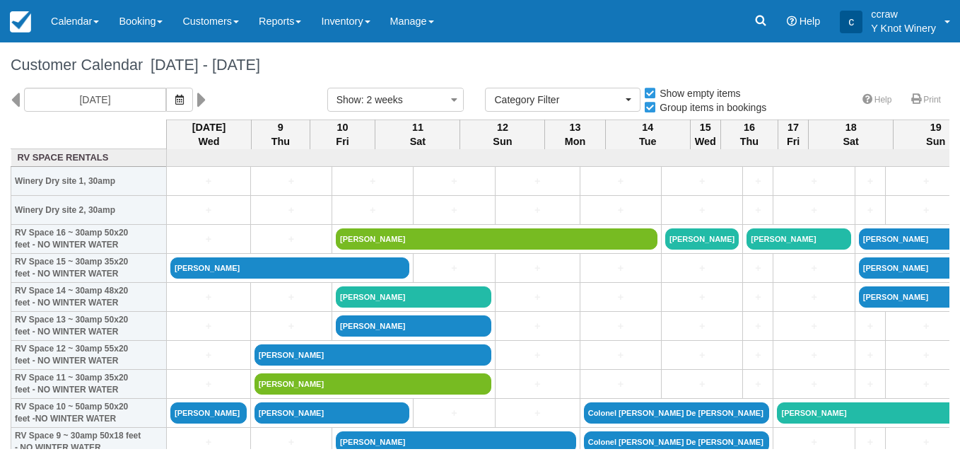
select select
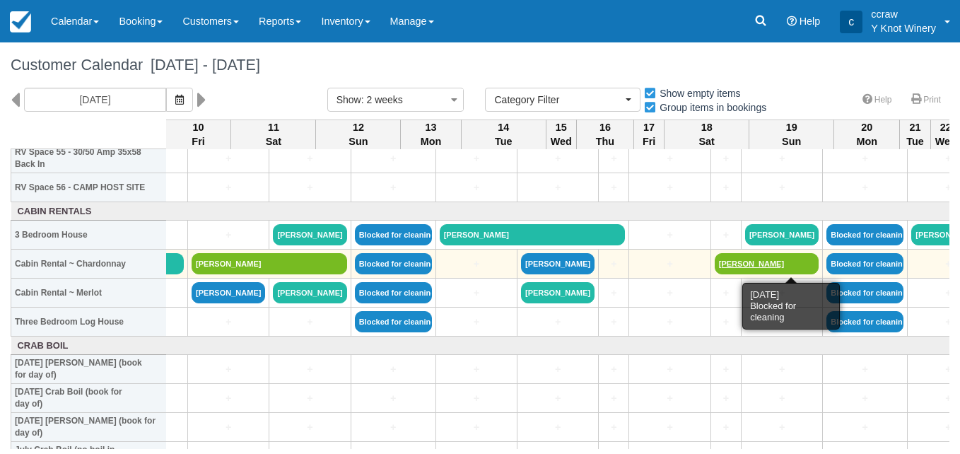
scroll to position [1646, 167]
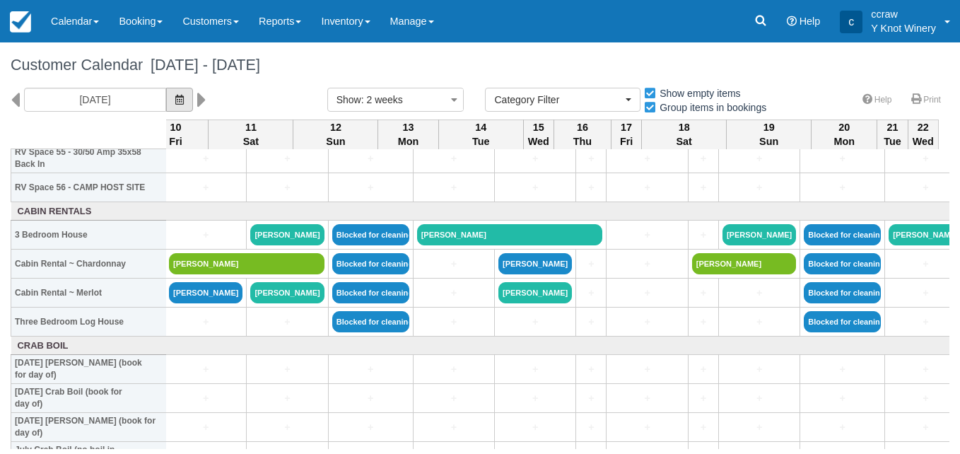
click at [175, 99] on icon "button" at bounding box center [179, 100] width 8 height 10
